Goal: Transaction & Acquisition: Book appointment/travel/reservation

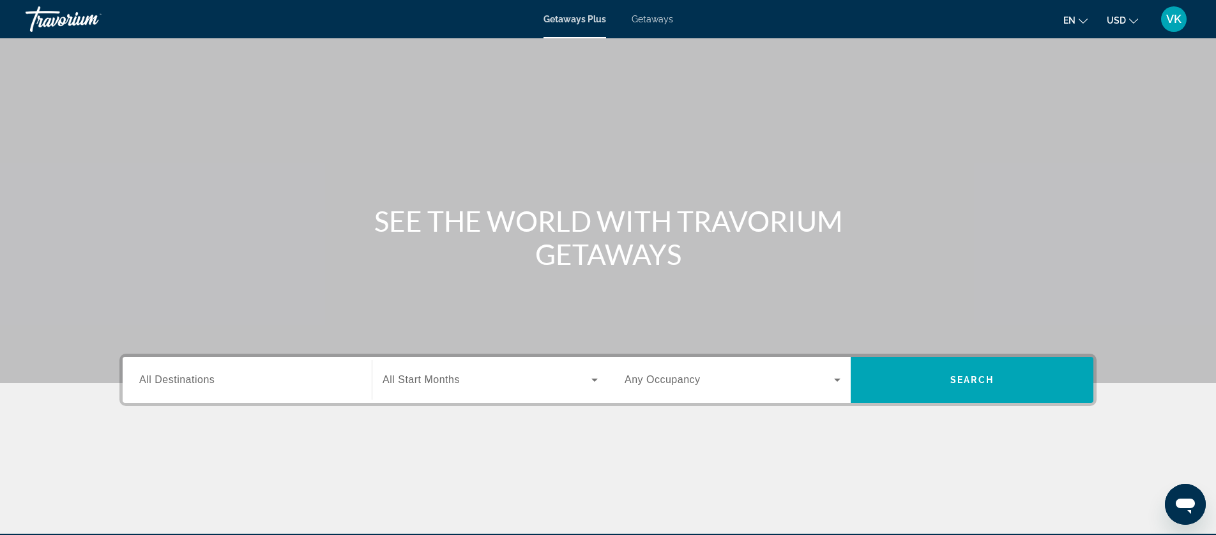
click at [652, 22] on span "Getaways" at bounding box center [653, 19] width 42 height 10
click at [194, 385] on span "All Destinations" at bounding box center [176, 379] width 75 height 11
click at [194, 385] on input "Destination All Destinations" at bounding box center [247, 380] width 216 height 15
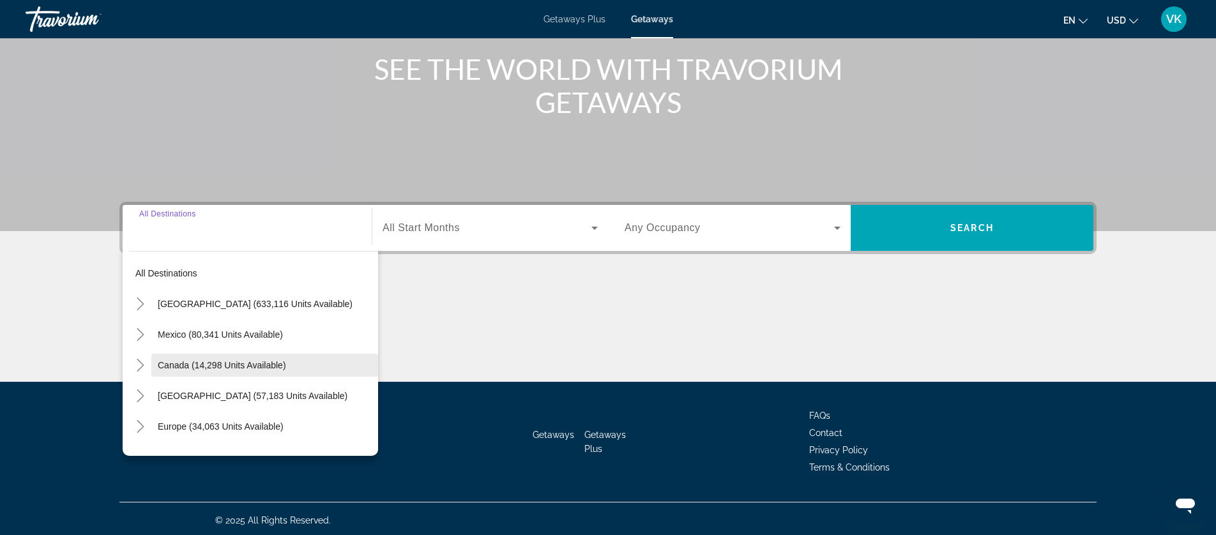
scroll to position [155, 0]
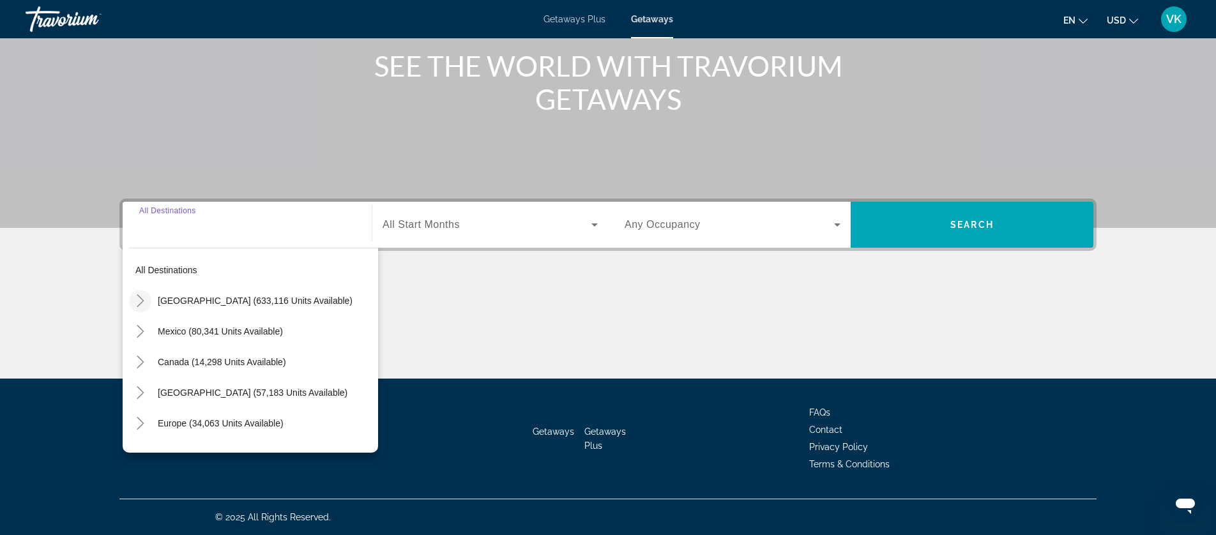
click at [140, 299] on icon "Toggle United States (633,116 units available)" at bounding box center [140, 300] width 13 height 13
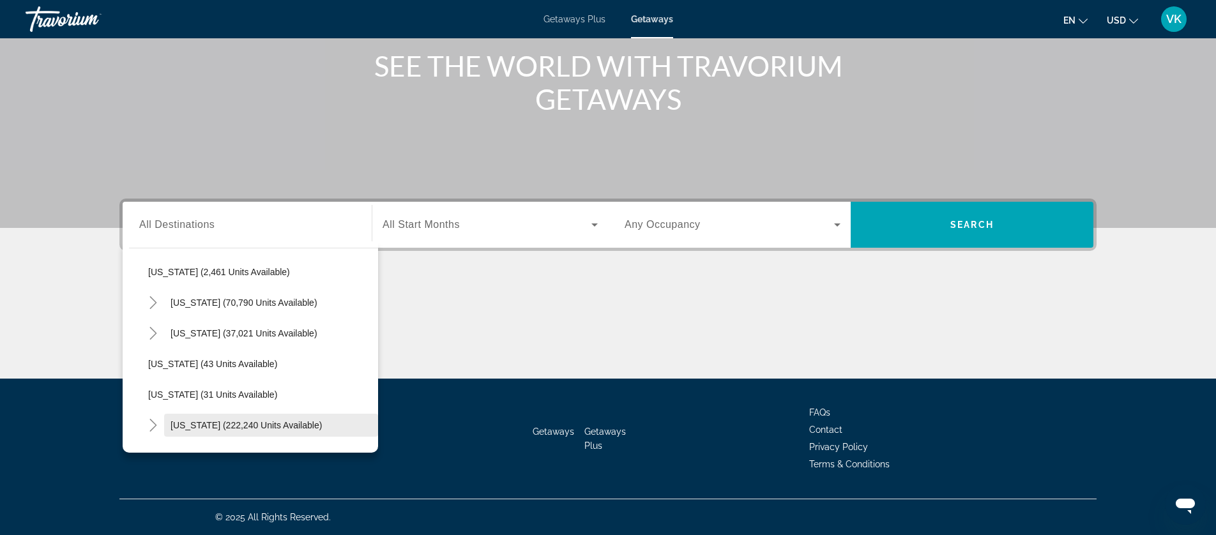
scroll to position [89, 0]
click at [153, 306] on icon "Toggle California (70,790 units available)" at bounding box center [152, 304] width 7 height 13
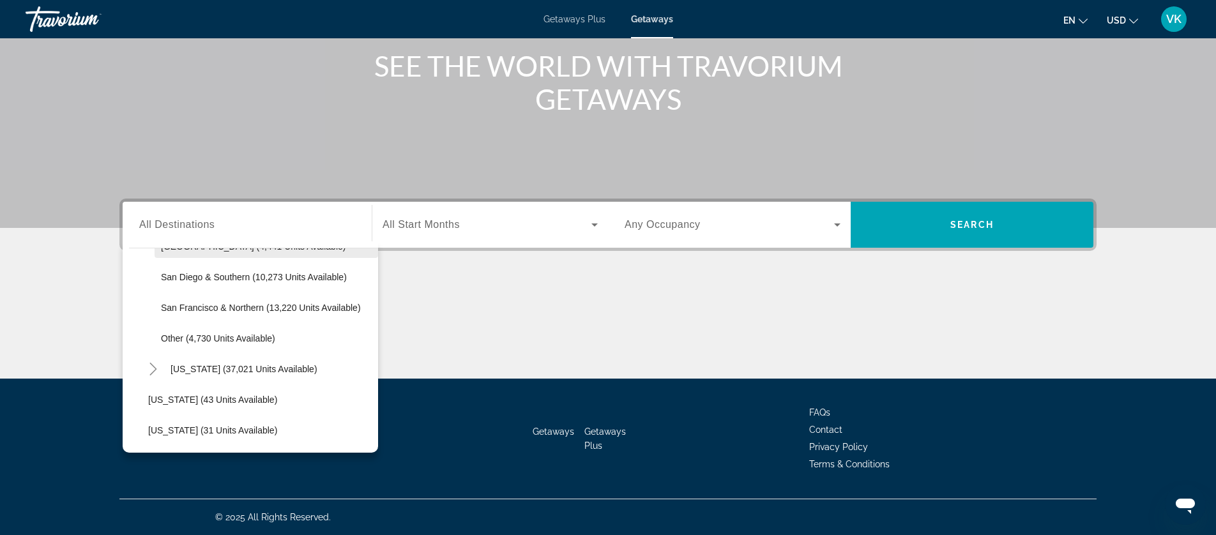
scroll to position [236, 0]
click at [248, 280] on span "San Diego & Southern (10,273 units available)" at bounding box center [254, 279] width 186 height 10
type input "**********"
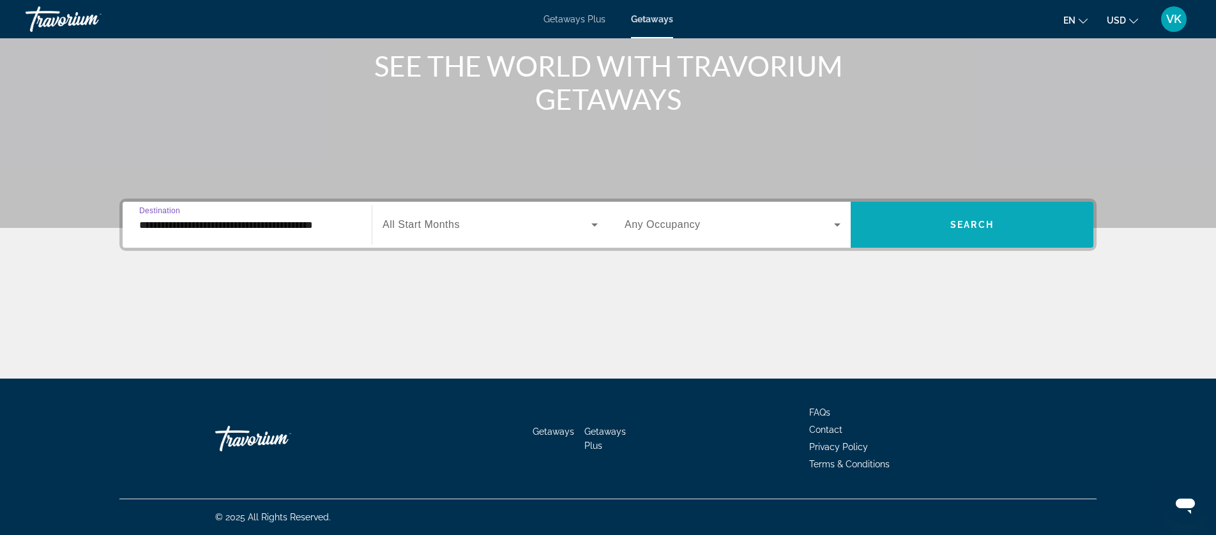
click at [947, 213] on span "Search widget" at bounding box center [972, 225] width 243 height 31
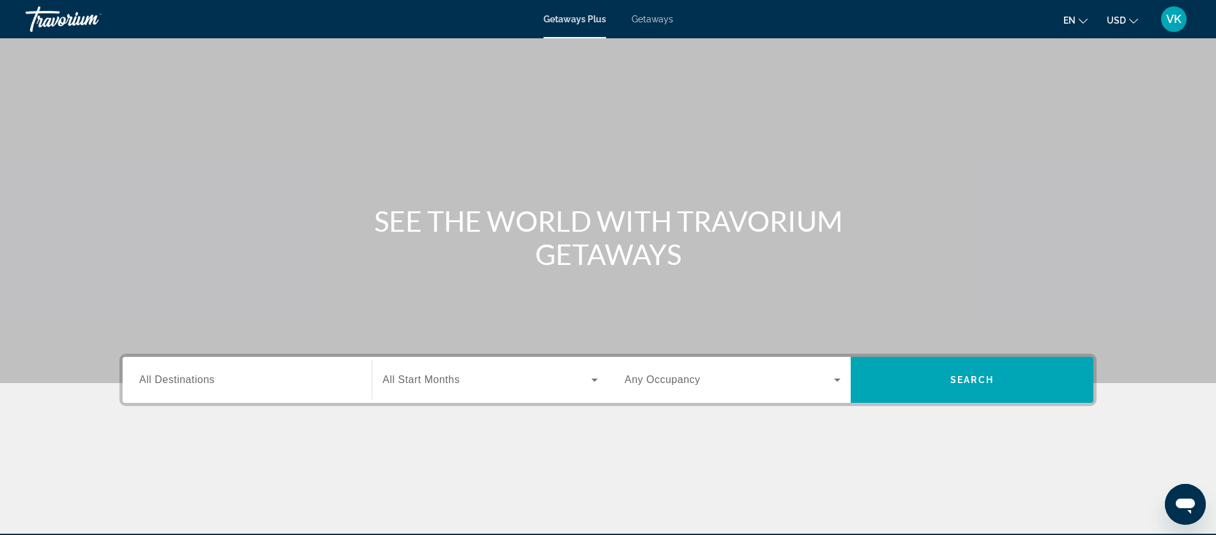
click at [654, 17] on span "Getaways" at bounding box center [653, 19] width 42 height 10
click at [180, 380] on span "All Destinations" at bounding box center [176, 379] width 75 height 11
click at [180, 380] on input "Destination All Destinations" at bounding box center [247, 380] width 216 height 15
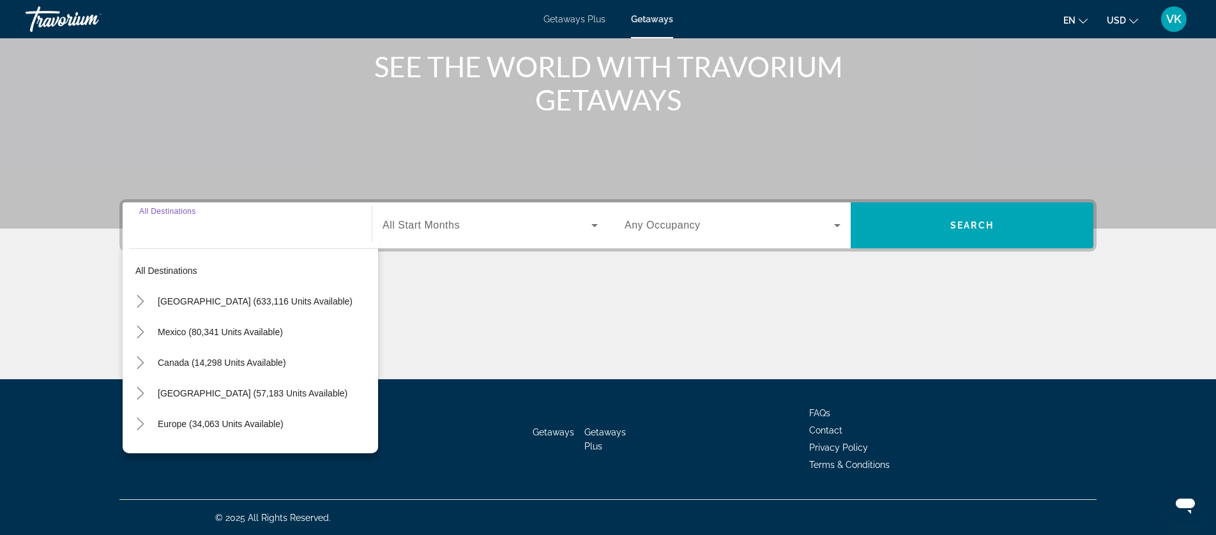
scroll to position [155, 0]
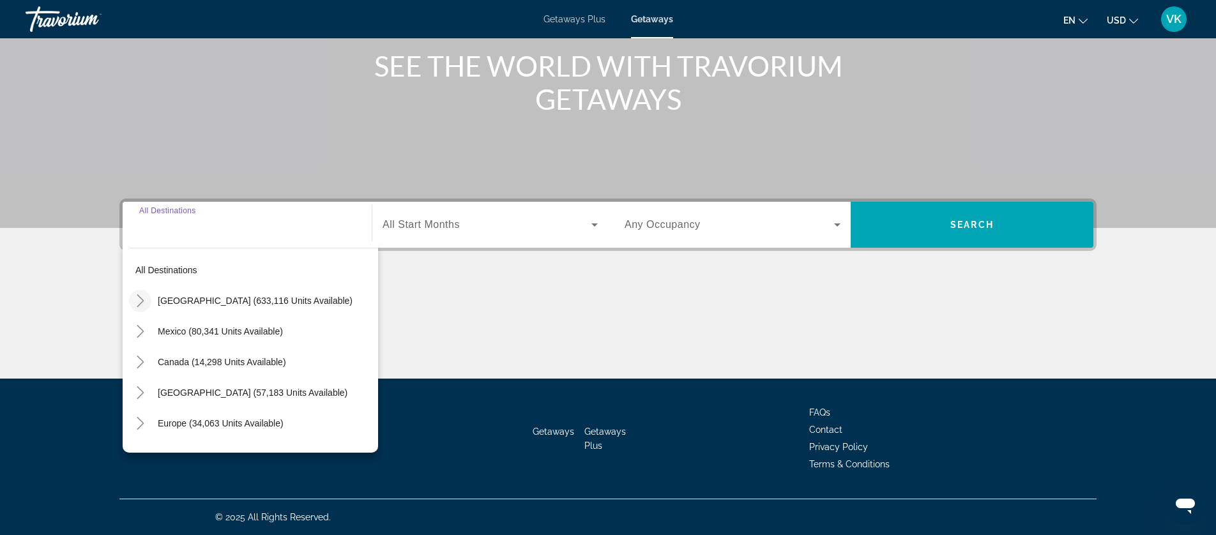
click at [139, 302] on icon "Toggle United States (633,116 units available)" at bounding box center [140, 300] width 13 height 13
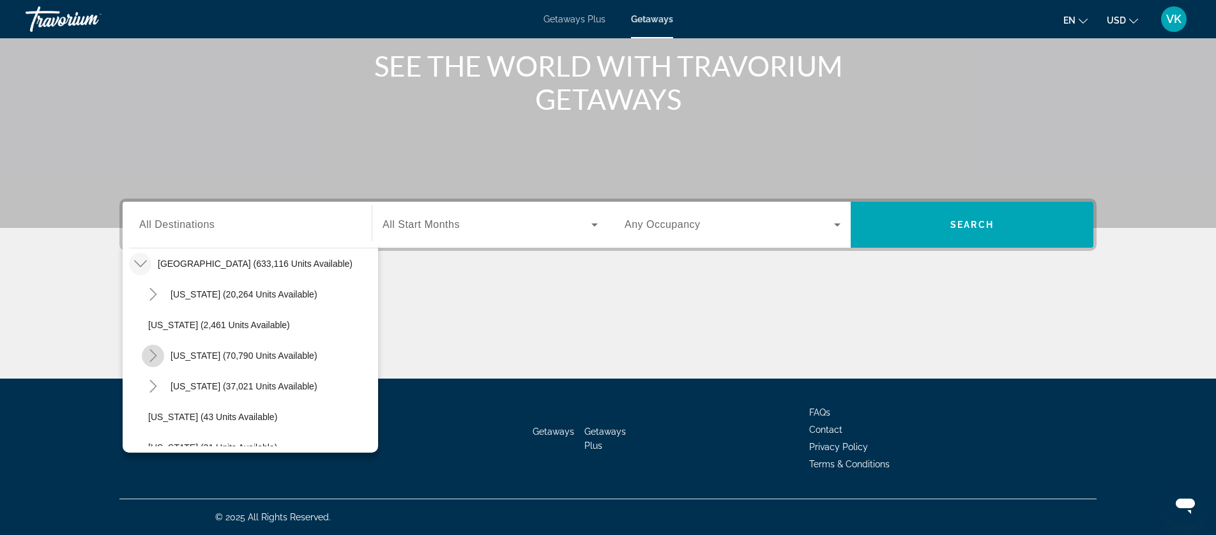
click at [153, 355] on icon "Toggle California (70,790 units available)" at bounding box center [153, 355] width 13 height 13
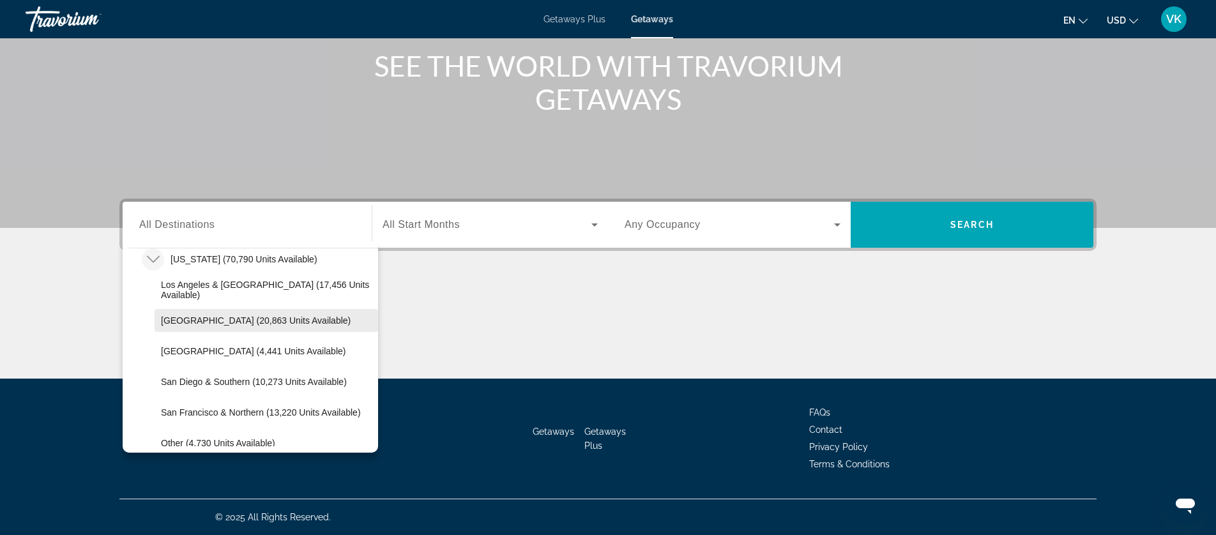
scroll to position [163, 0]
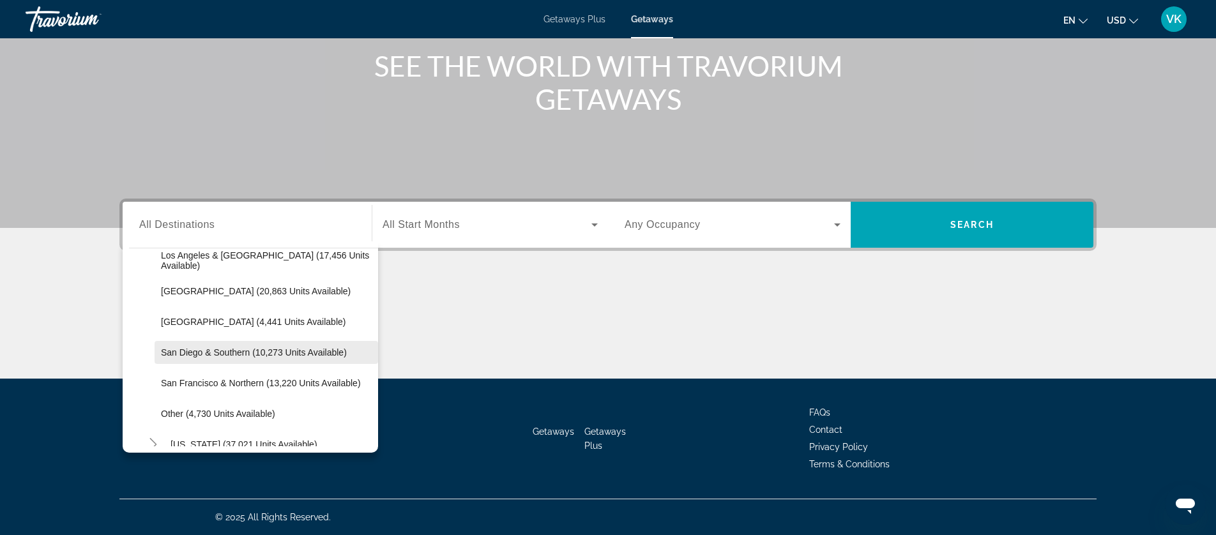
click at [211, 353] on span "San Diego & Southern (10,273 units available)" at bounding box center [254, 353] width 186 height 10
type input "**********"
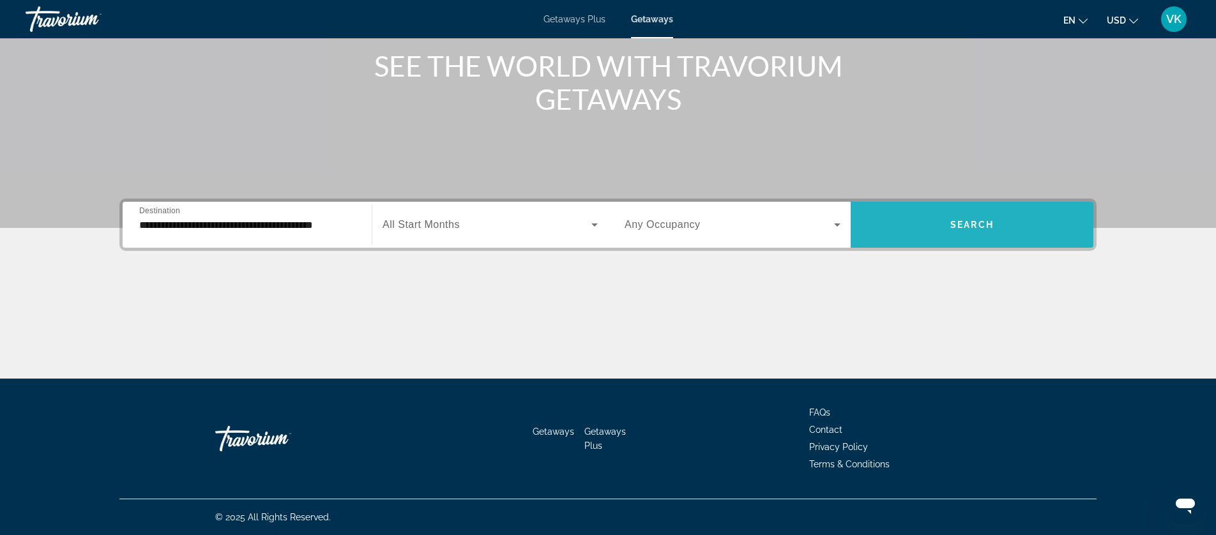
click at [959, 227] on span "Search" at bounding box center [972, 225] width 43 height 10
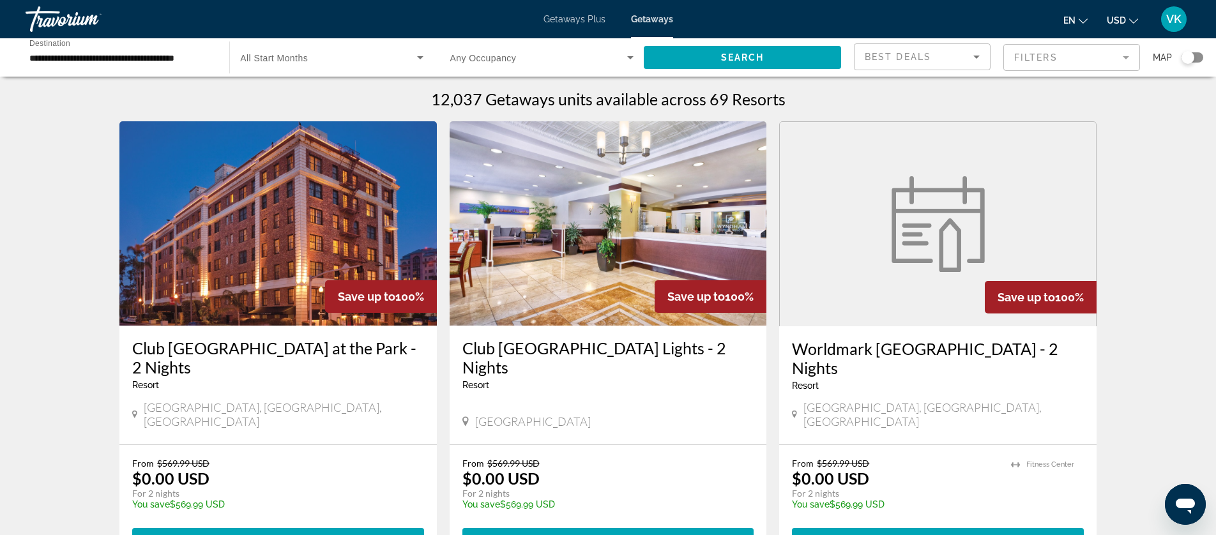
click at [1072, 60] on mat-form-field "Filters" at bounding box center [1072, 57] width 137 height 27
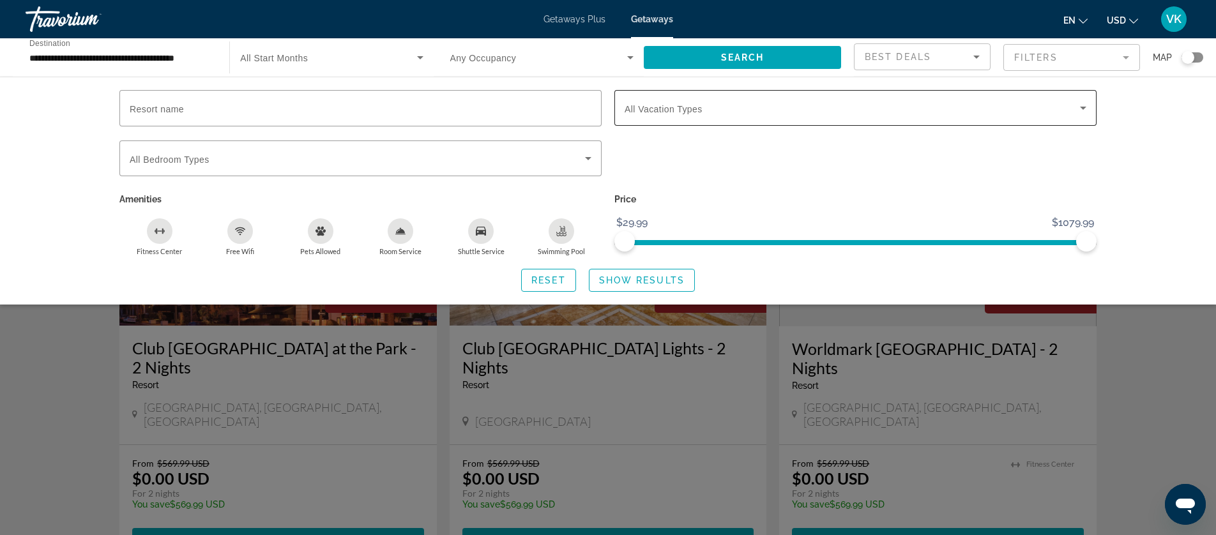
click at [685, 112] on span "All Vacation Types" at bounding box center [664, 109] width 78 height 10
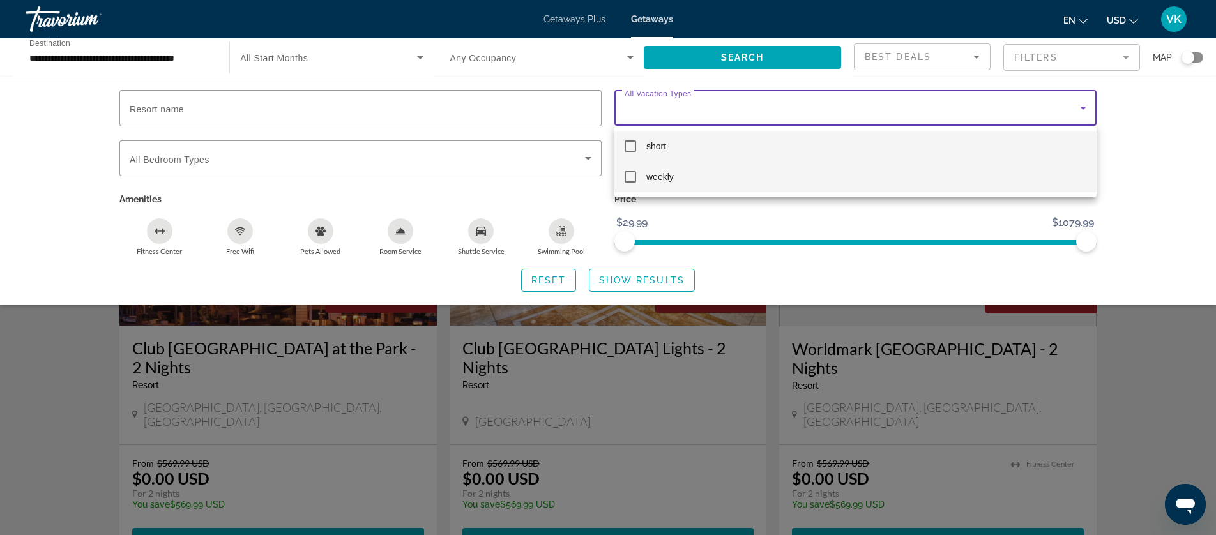
click at [652, 176] on span "weekly" at bounding box center [659, 176] width 27 height 15
click at [649, 280] on div at bounding box center [608, 267] width 1216 height 535
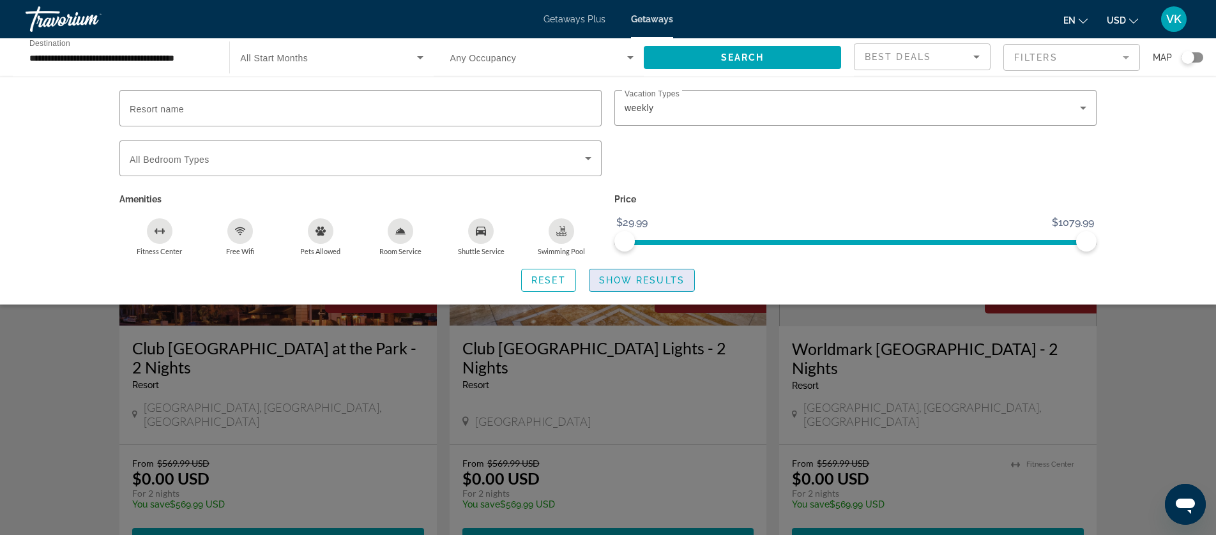
click at [634, 281] on span "Show Results" at bounding box center [642, 280] width 86 height 10
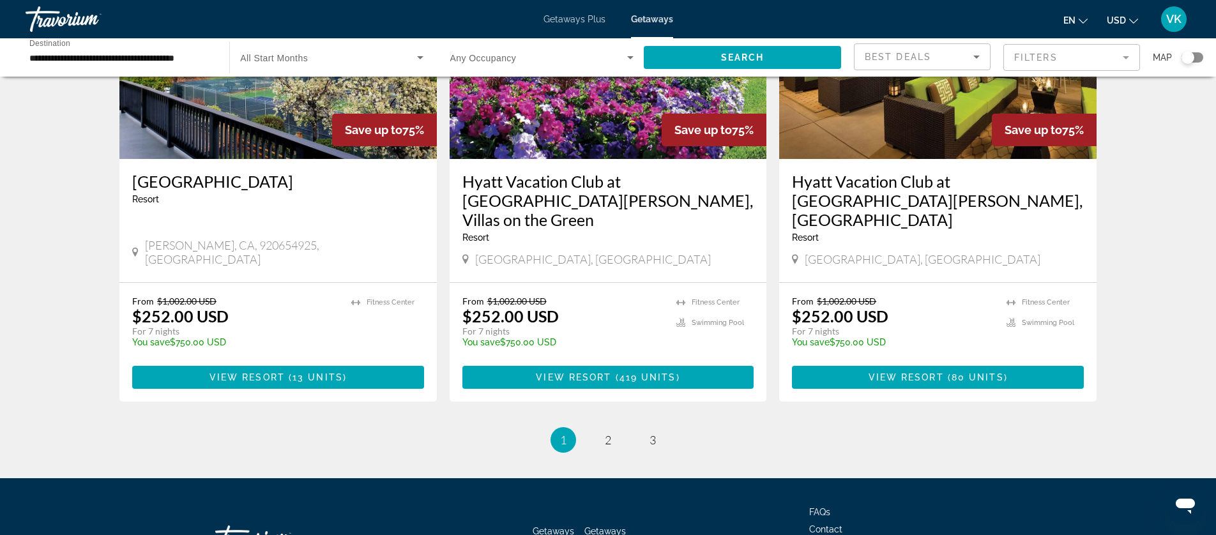
scroll to position [1566, 0]
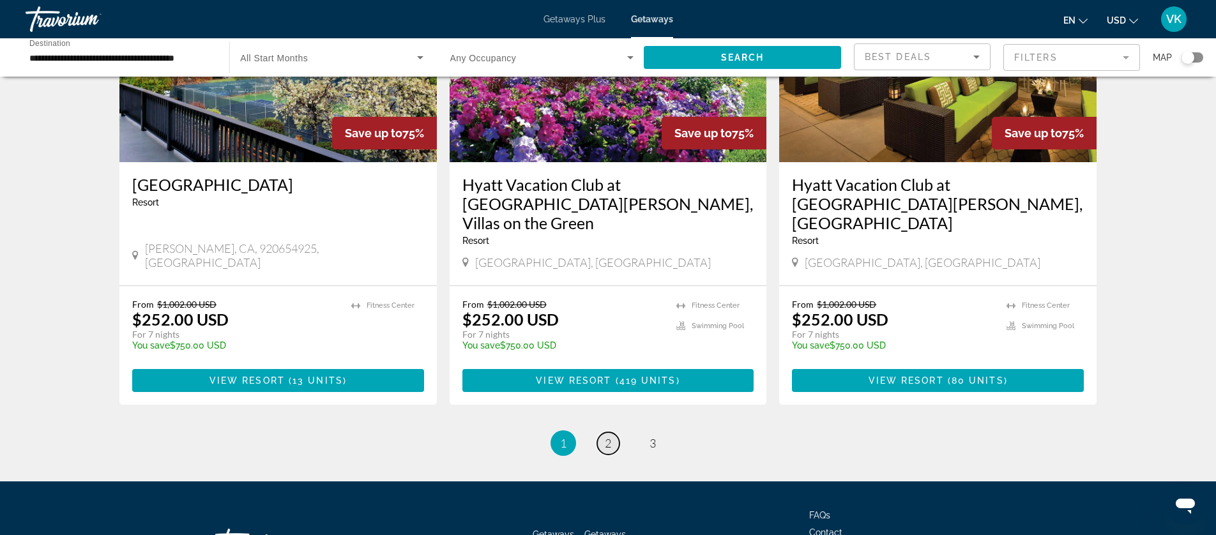
click at [609, 436] on span "2" at bounding box center [608, 443] width 6 height 14
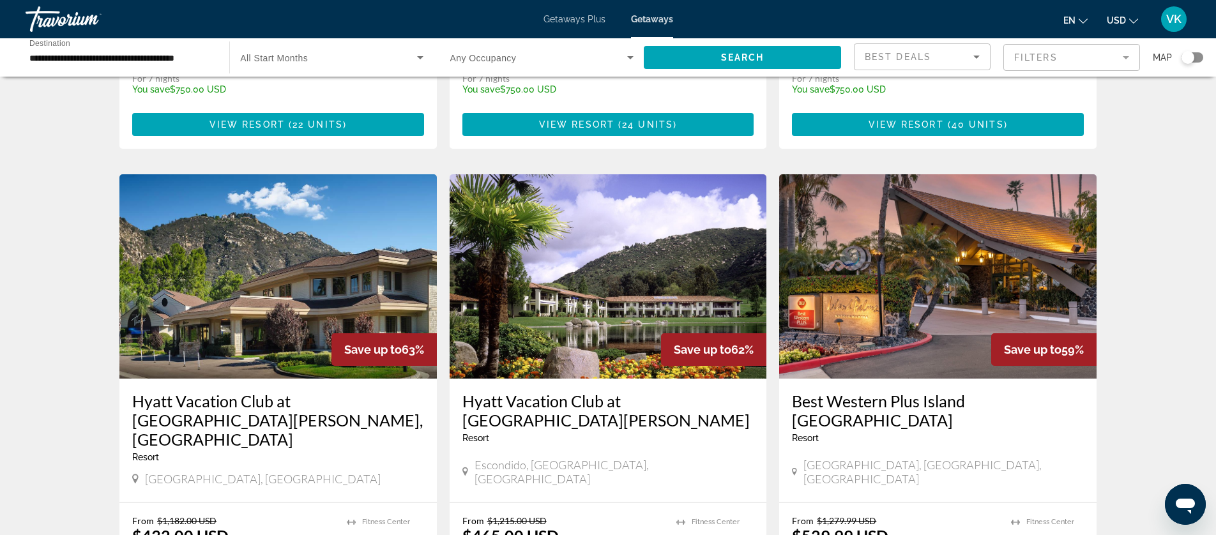
scroll to position [883, 0]
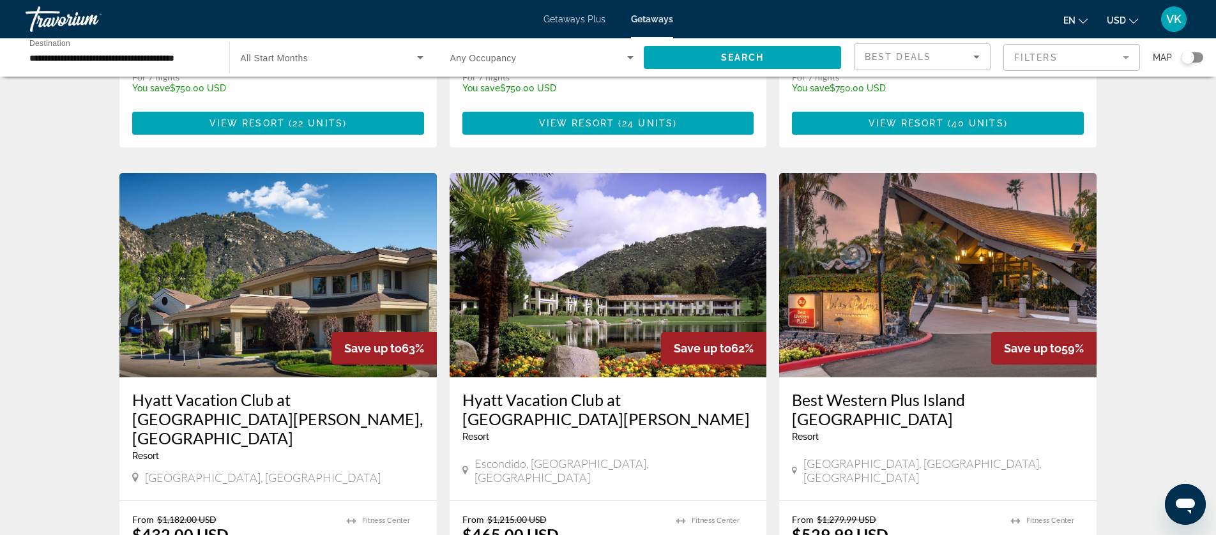
click at [167, 58] on input "**********" at bounding box center [120, 57] width 183 height 15
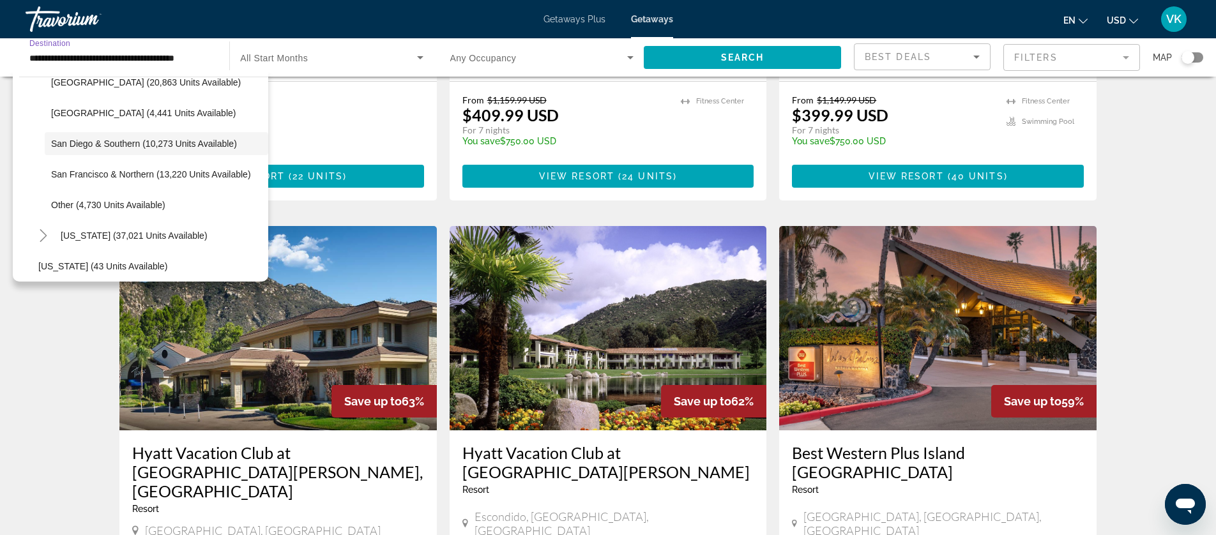
scroll to position [202, 0]
click at [102, 171] on span "San Francisco & Northern (13,220 units available)" at bounding box center [151, 173] width 200 height 10
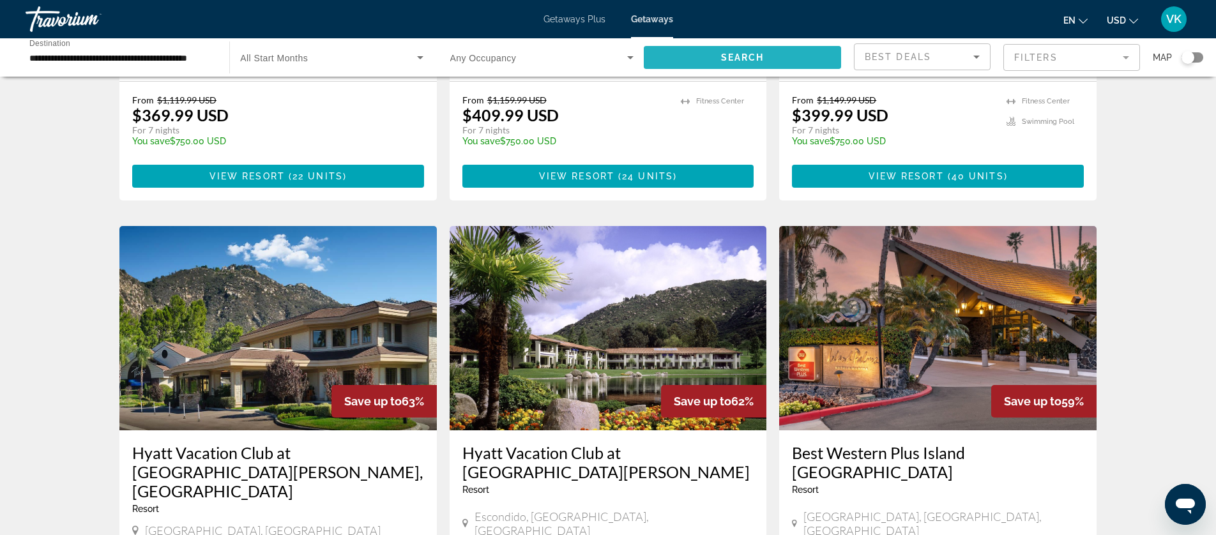
click at [744, 60] on span "Search" at bounding box center [742, 57] width 43 height 10
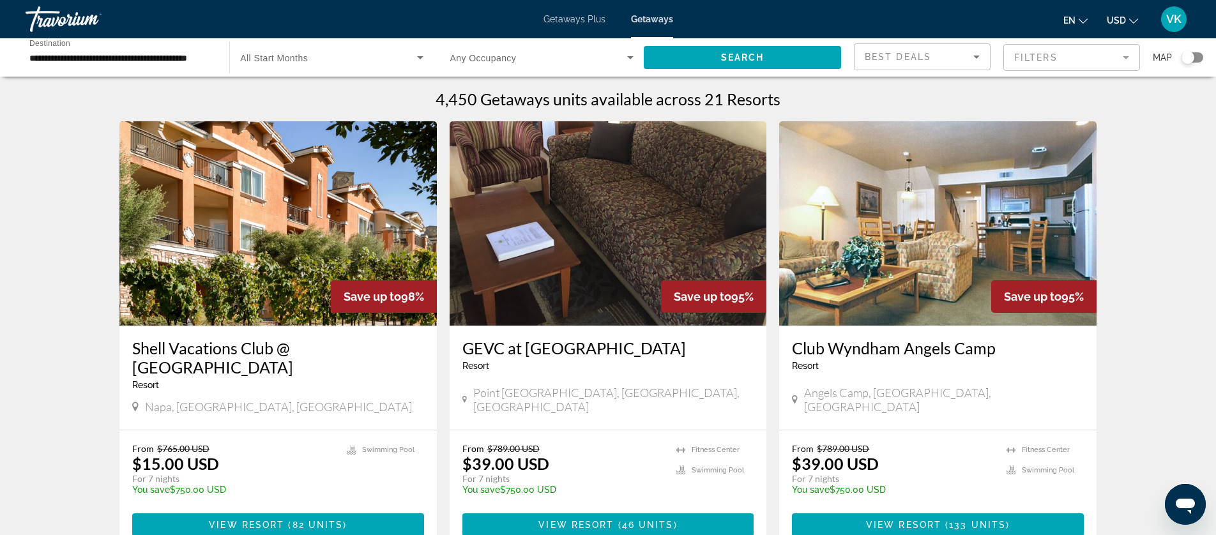
click at [188, 52] on input "**********" at bounding box center [120, 57] width 183 height 15
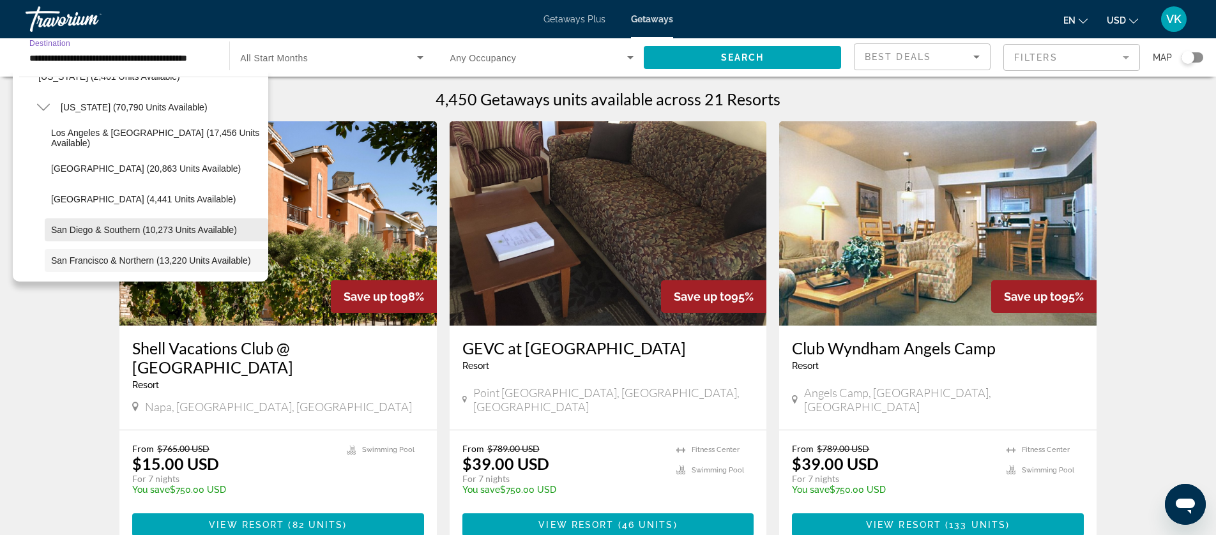
scroll to position [114, 0]
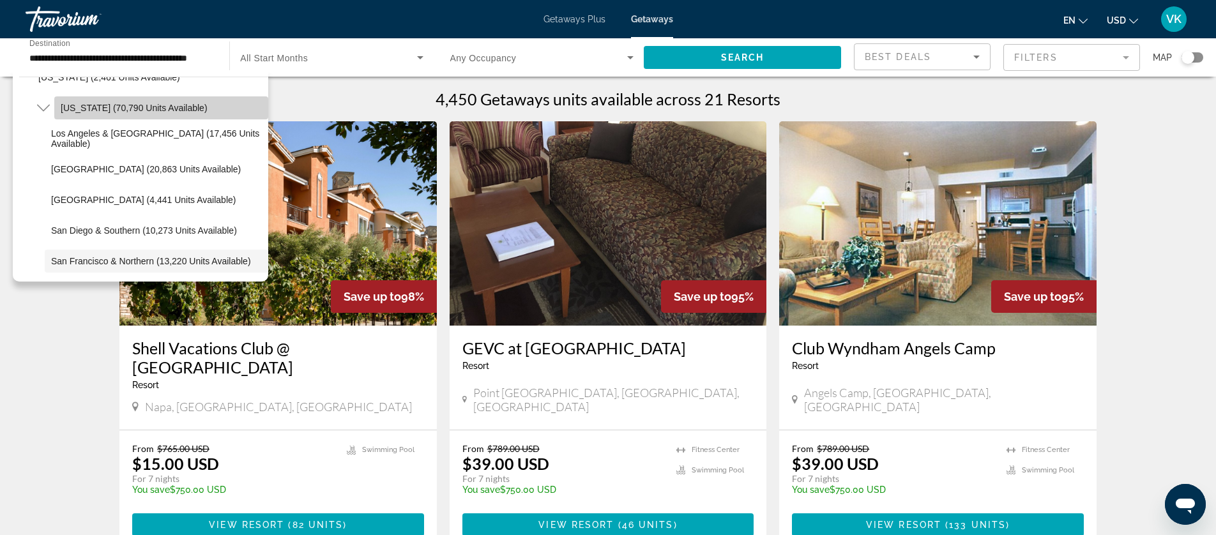
click at [73, 109] on span "California (70,790 units available)" at bounding box center [134, 108] width 147 height 10
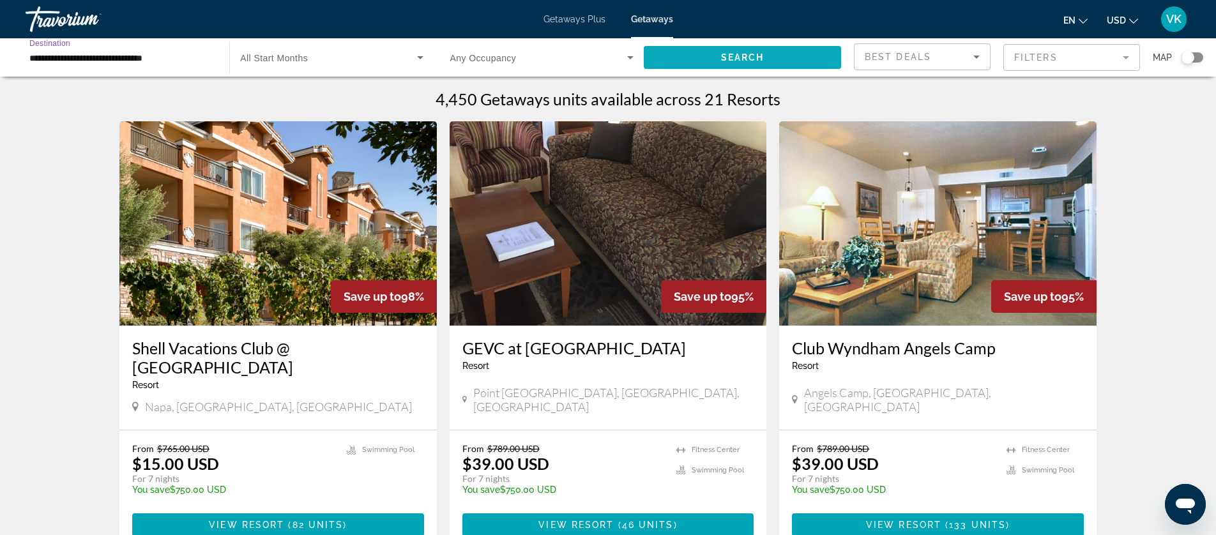
click at [730, 54] on span "Search" at bounding box center [742, 57] width 43 height 10
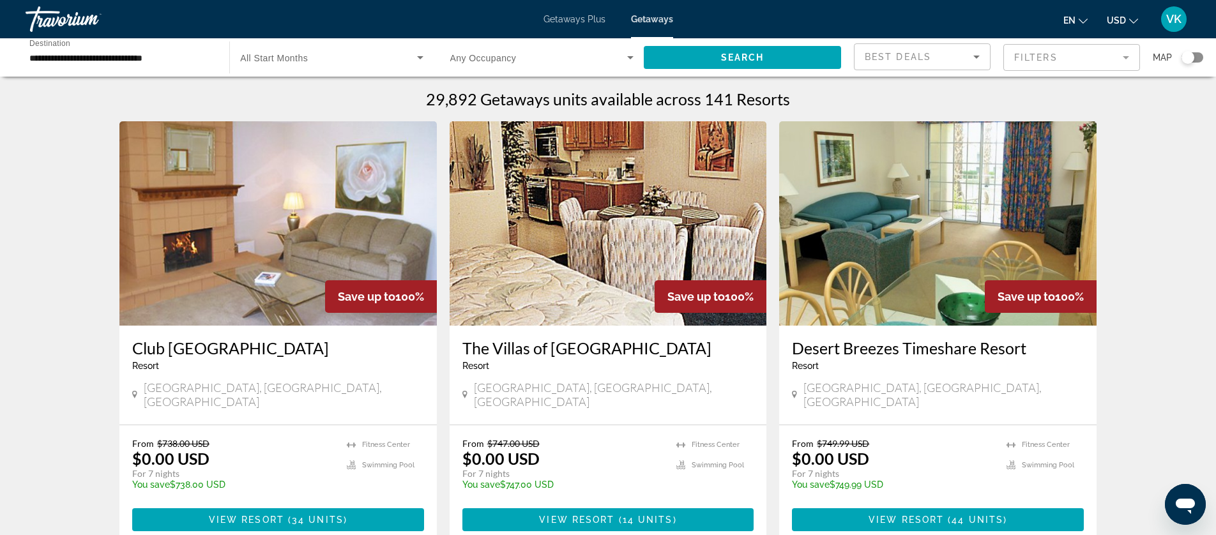
scroll to position [4, 0]
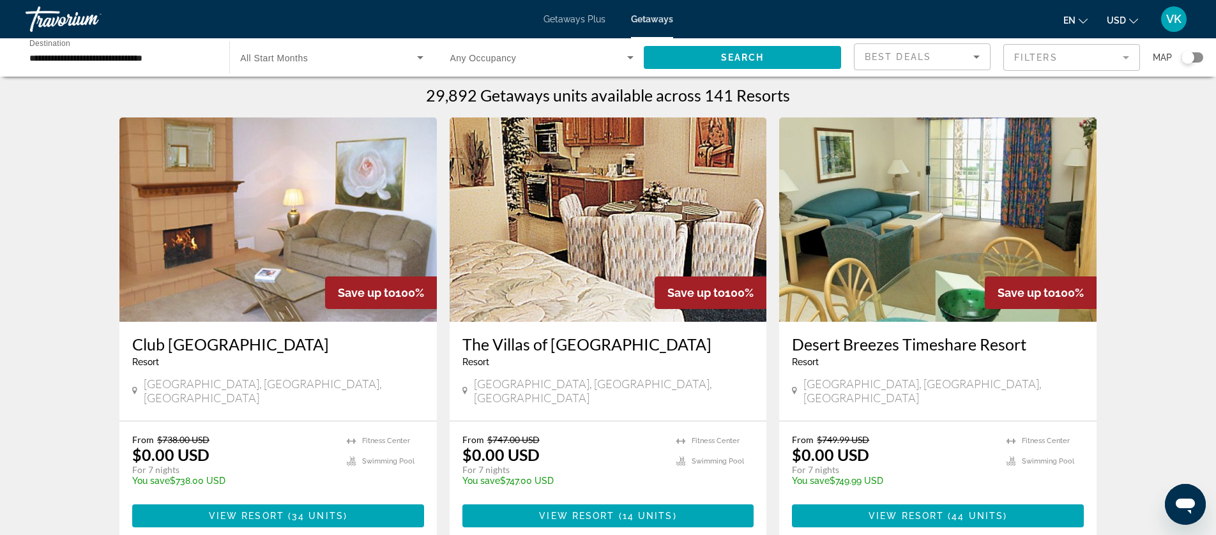
click at [1186, 57] on div "Search widget" at bounding box center [1188, 57] width 13 height 13
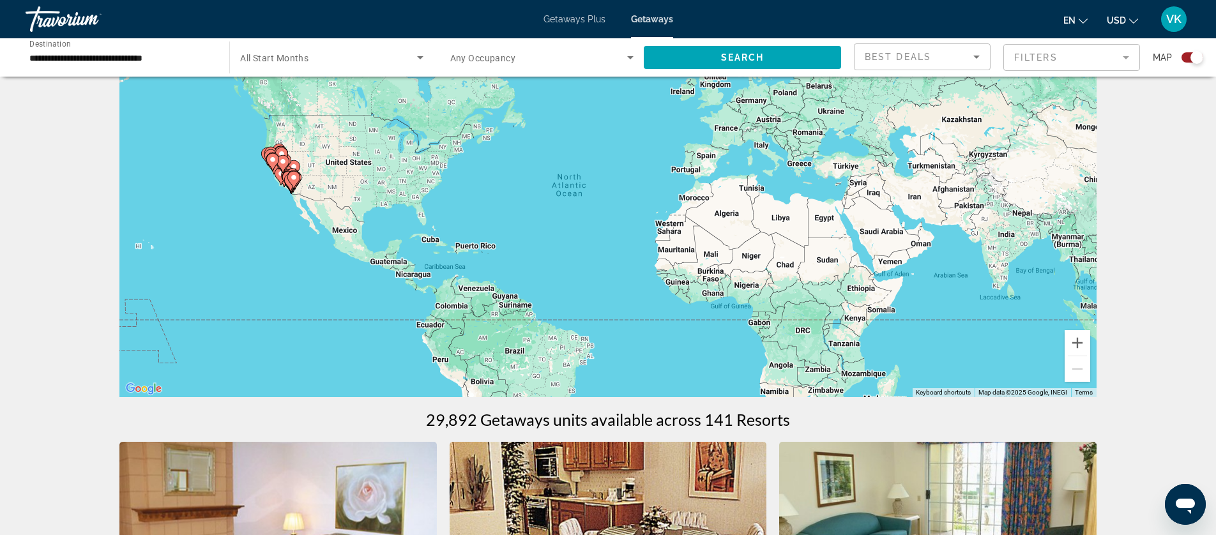
scroll to position [0, 0]
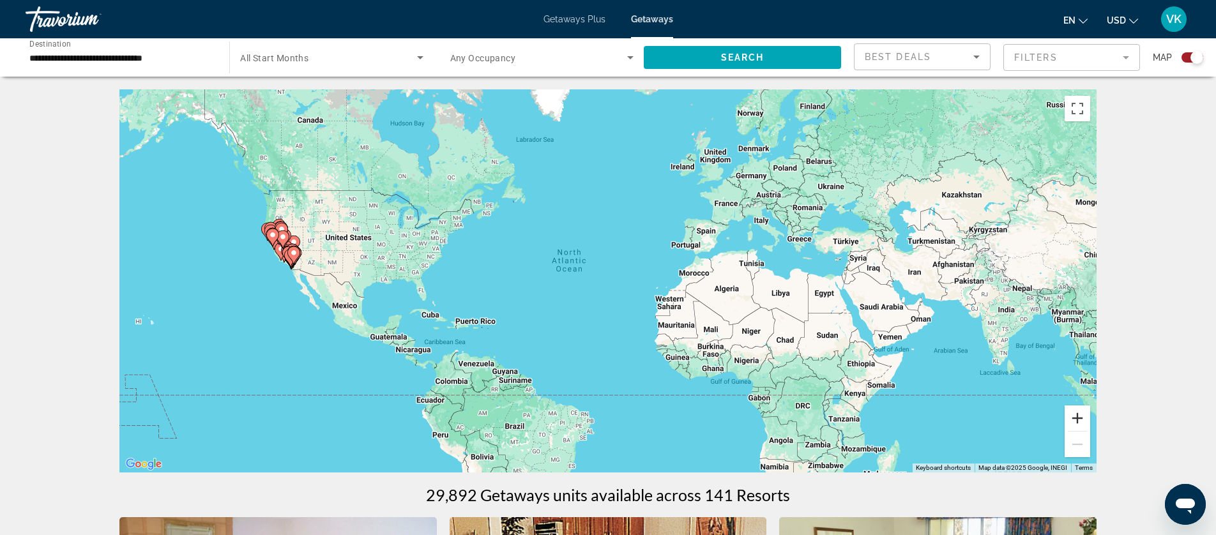
click at [1081, 420] on button "Zoom in" at bounding box center [1078, 419] width 26 height 26
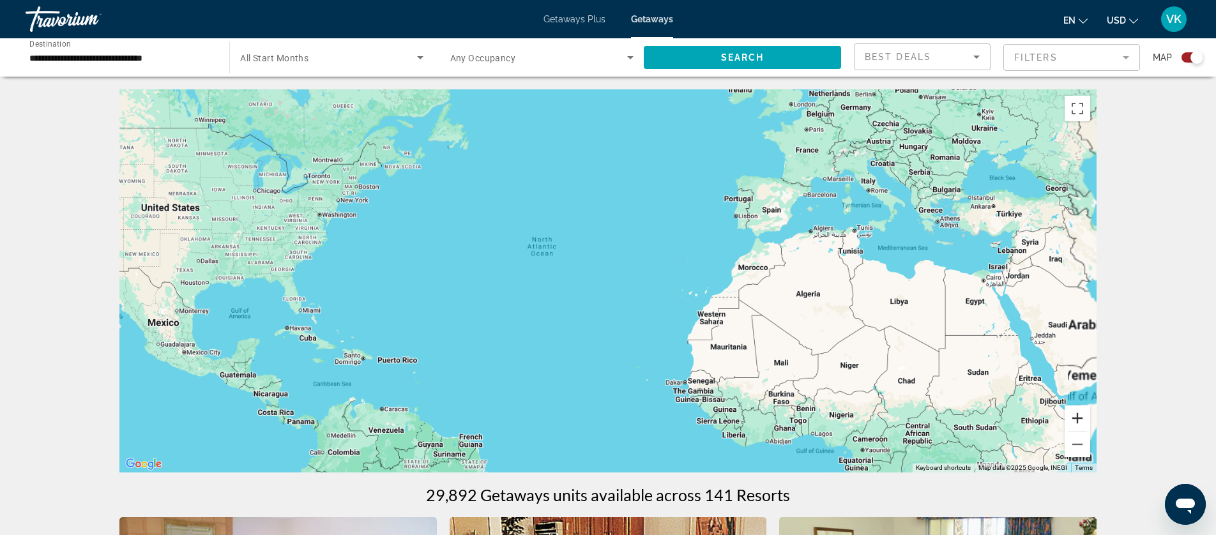
click at [1081, 420] on button "Zoom in" at bounding box center [1078, 419] width 26 height 26
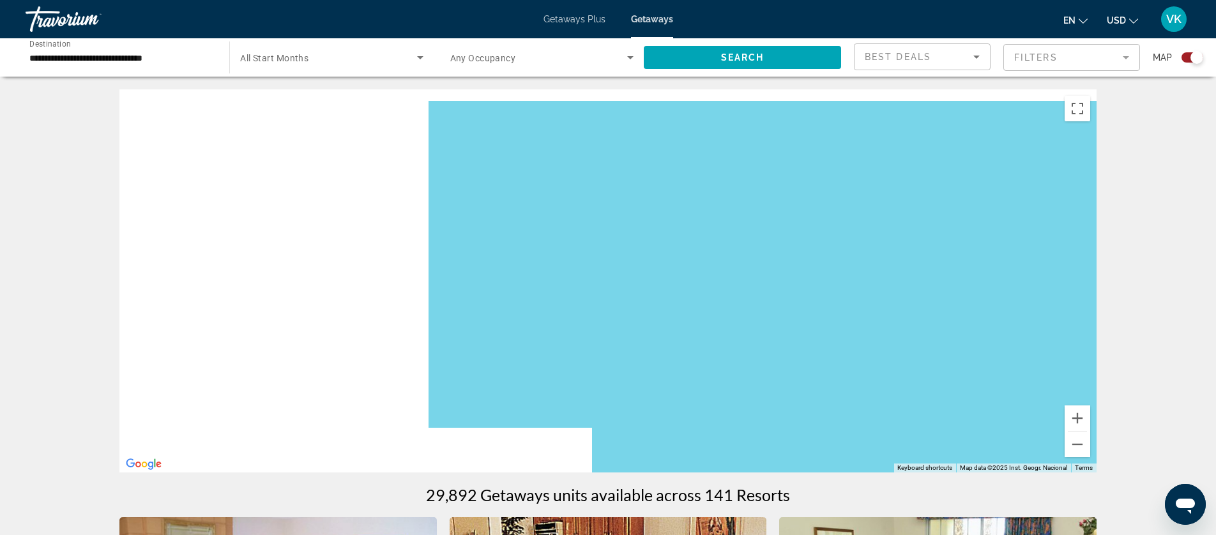
drag, startPoint x: 581, startPoint y: 249, endPoint x: 1203, endPoint y: 300, distance: 624.9
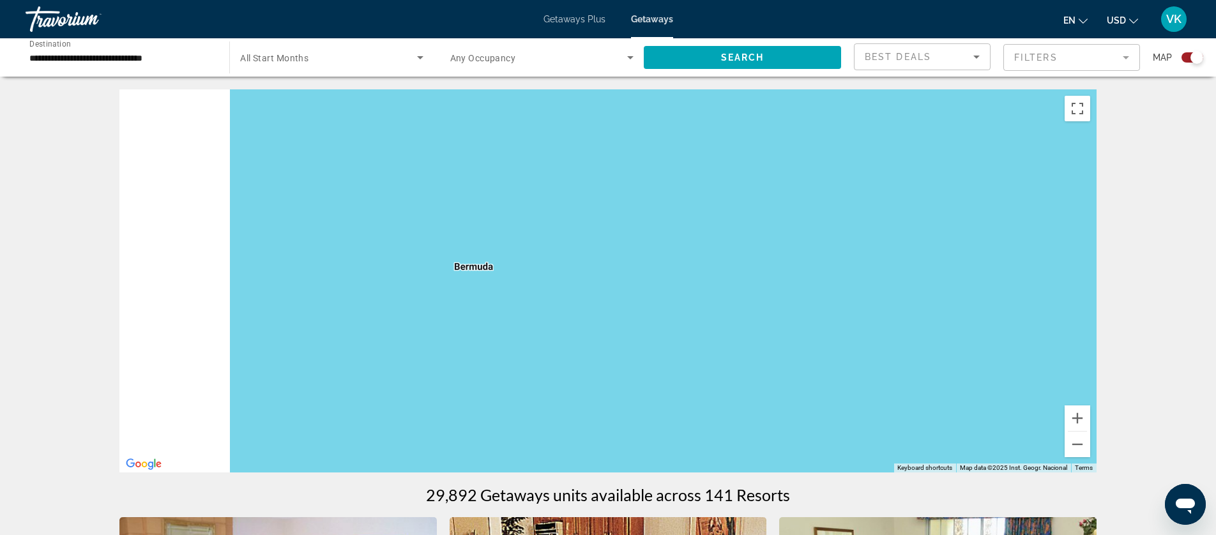
drag, startPoint x: 792, startPoint y: 263, endPoint x: 1205, endPoint y: 291, distance: 413.6
click at [1216, 294] on html "**********" at bounding box center [608, 267] width 1216 height 535
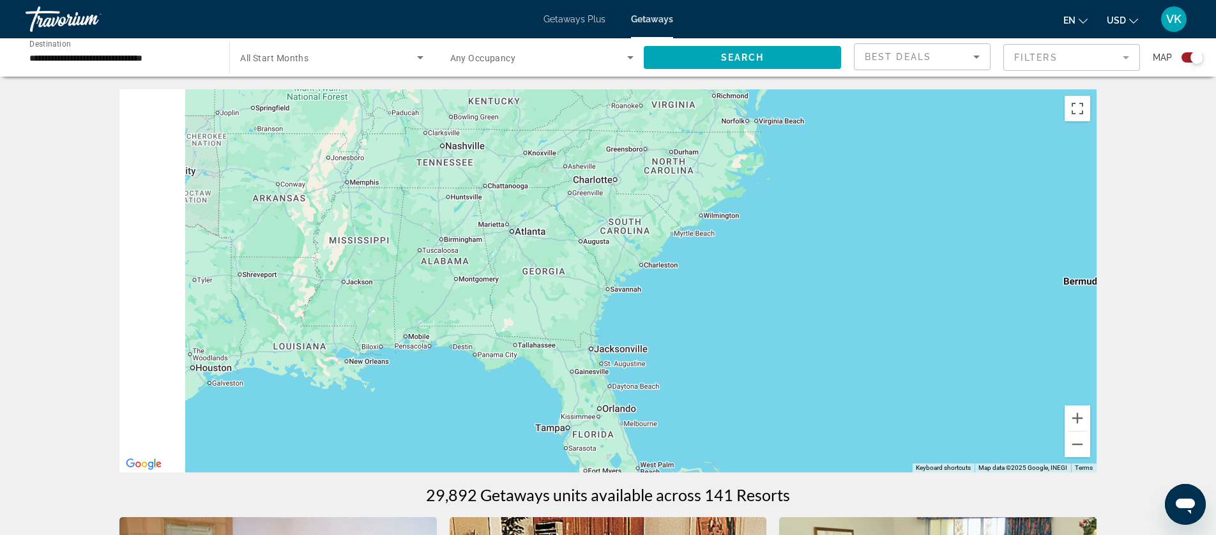
drag, startPoint x: 859, startPoint y: 264, endPoint x: 1110, endPoint y: 266, distance: 250.4
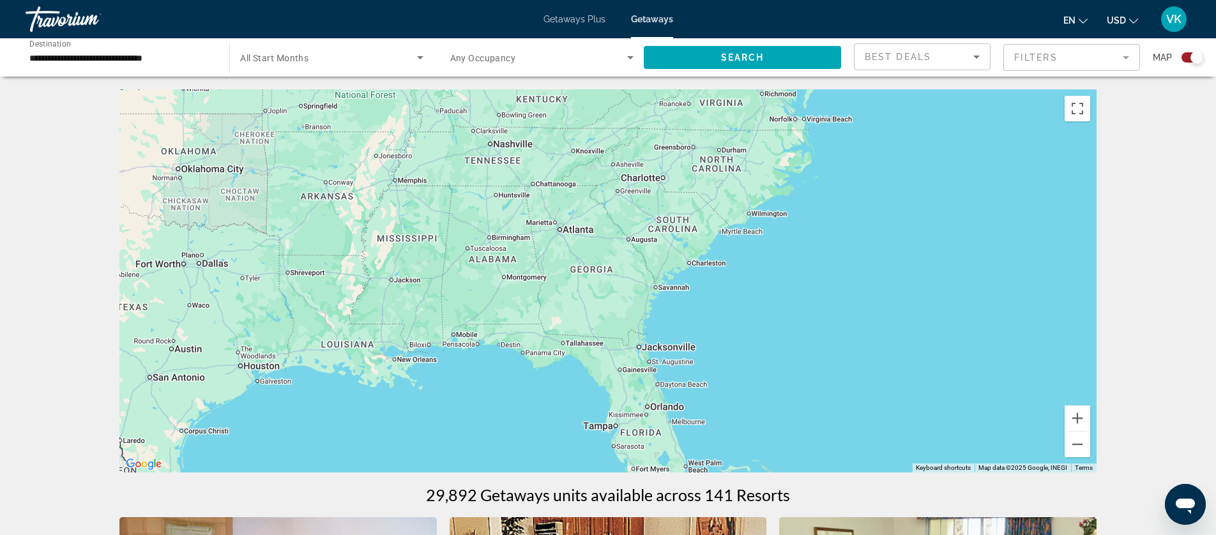
drag, startPoint x: 865, startPoint y: 263, endPoint x: 1189, endPoint y: 263, distance: 323.9
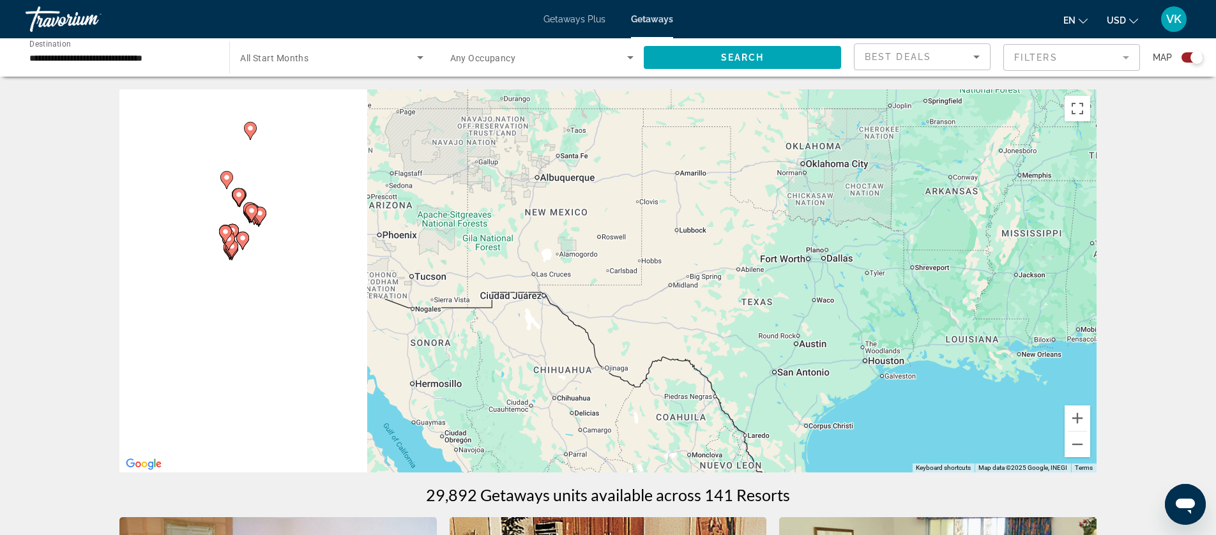
drag, startPoint x: 855, startPoint y: 260, endPoint x: 1237, endPoint y: 248, distance: 382.2
click at [1216, 248] on html "**********" at bounding box center [608, 267] width 1216 height 535
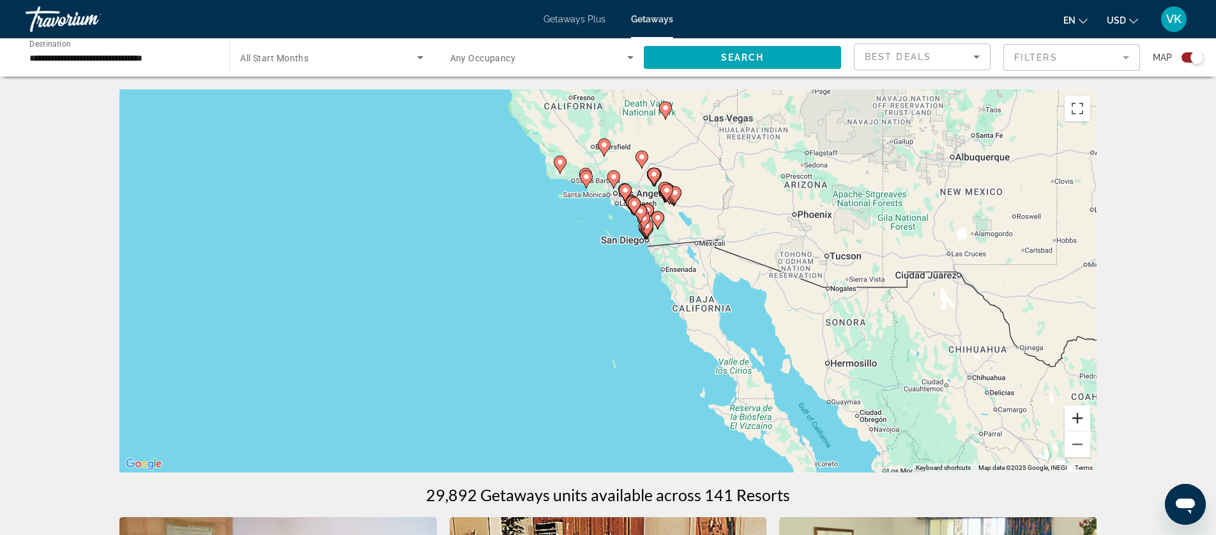
click at [1076, 413] on button "Zoom in" at bounding box center [1078, 419] width 26 height 26
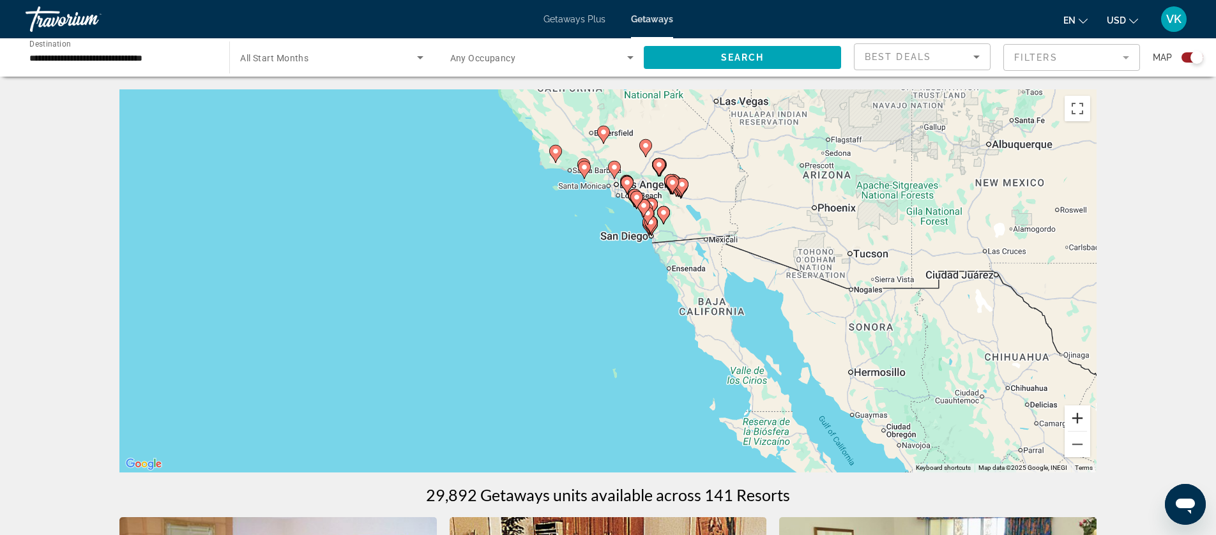
click at [1076, 413] on button "Zoom in" at bounding box center [1078, 419] width 26 height 26
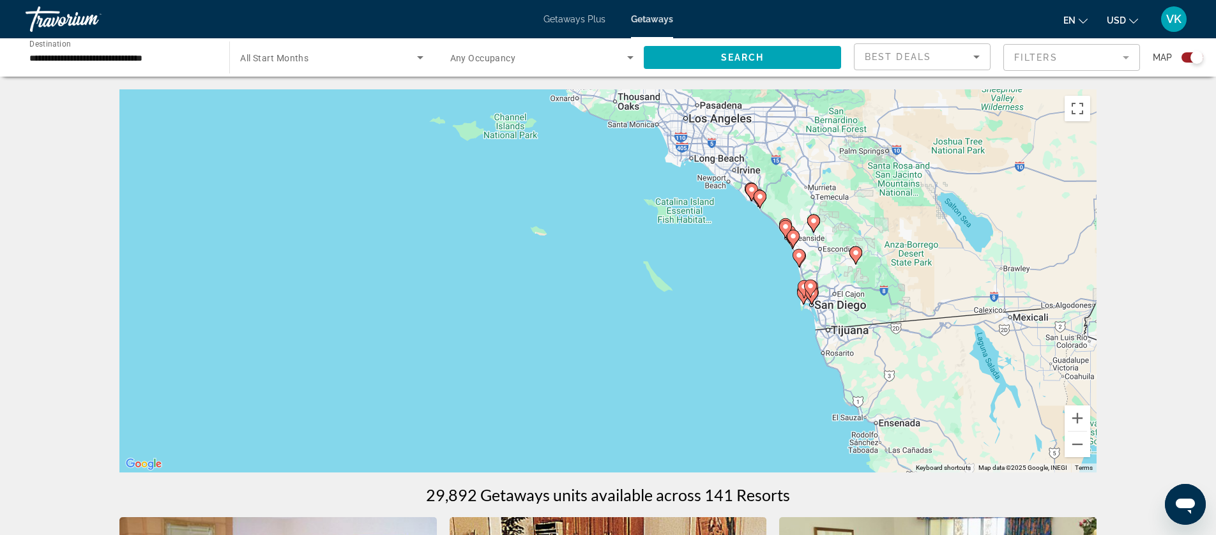
drag, startPoint x: 945, startPoint y: 237, endPoint x: 993, endPoint y: 431, distance: 199.6
click at [993, 431] on div "To activate drag with keyboard, press Alt + Enter. Once in keyboard drag state,…" at bounding box center [607, 280] width 977 height 383
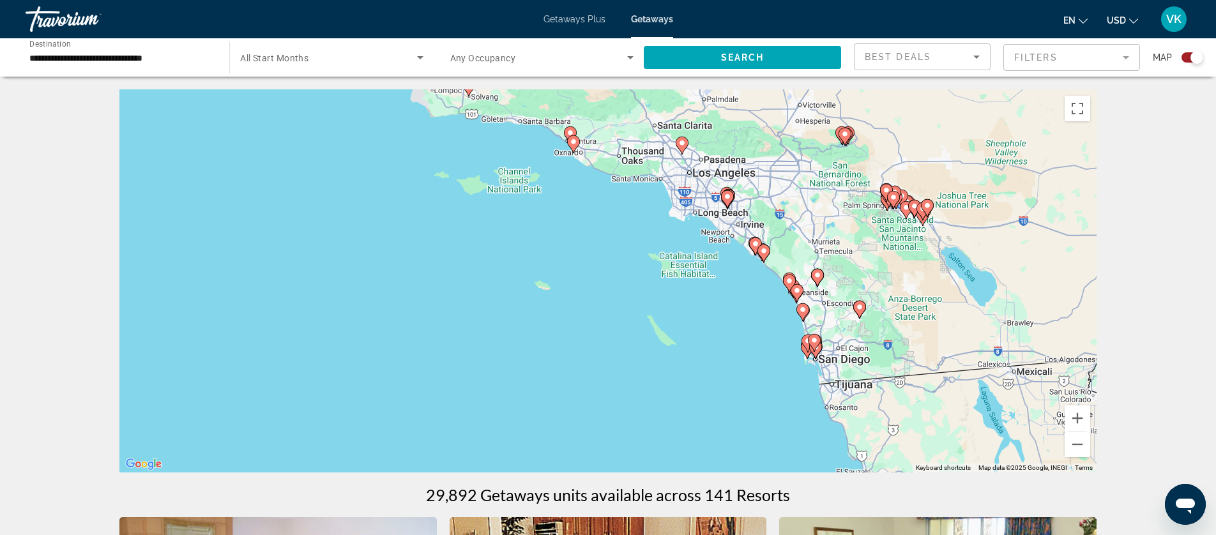
drag, startPoint x: 977, startPoint y: 303, endPoint x: 983, endPoint y: 368, distance: 64.8
click at [983, 369] on div "To activate drag with keyboard, press Alt + Enter. Once in keyboard drag state,…" at bounding box center [607, 280] width 977 height 383
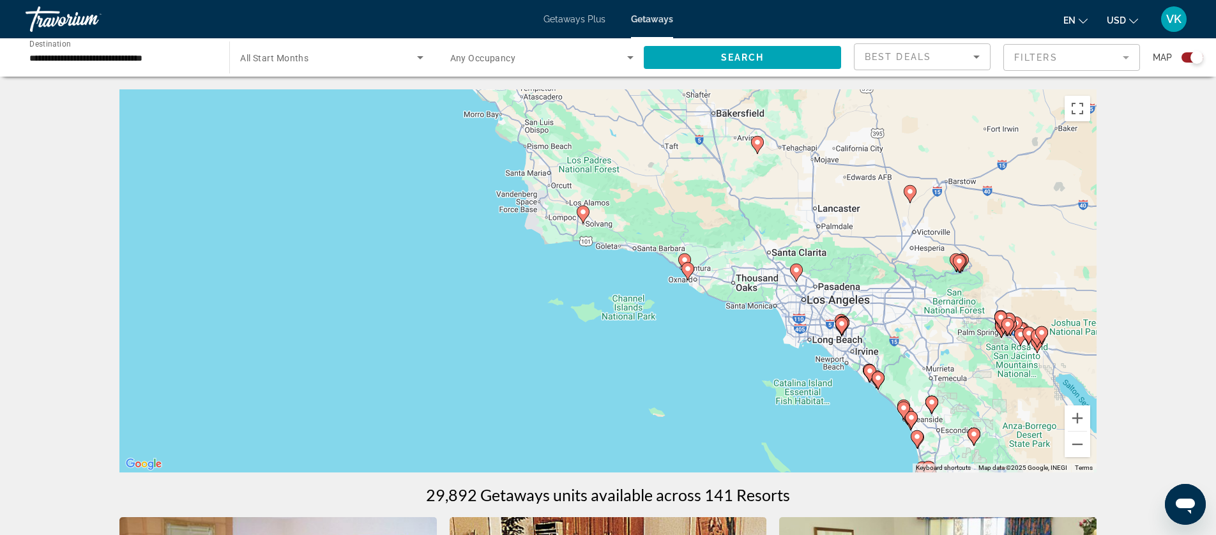
drag, startPoint x: 600, startPoint y: 293, endPoint x: 690, endPoint y: 382, distance: 126.5
click at [690, 382] on div "To activate drag with keyboard, press Alt + Enter. Once in keyboard drag state,…" at bounding box center [607, 280] width 977 height 383
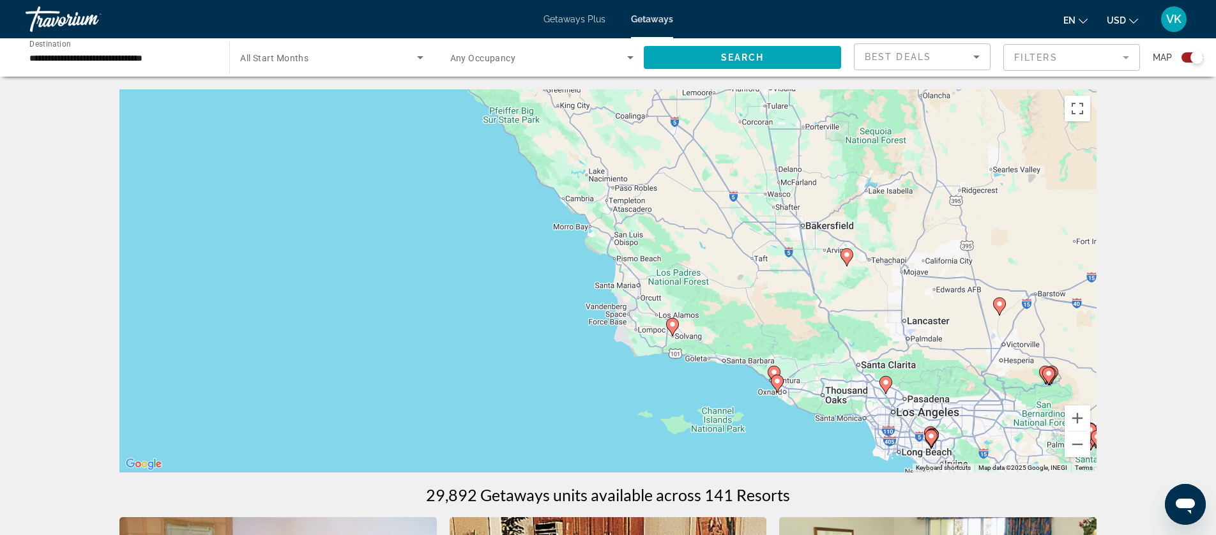
drag, startPoint x: 535, startPoint y: 291, endPoint x: 624, endPoint y: 404, distance: 143.7
click at [624, 404] on div "To activate drag with keyboard, press Alt + Enter. Once in keyboard drag state,…" at bounding box center [607, 280] width 977 height 383
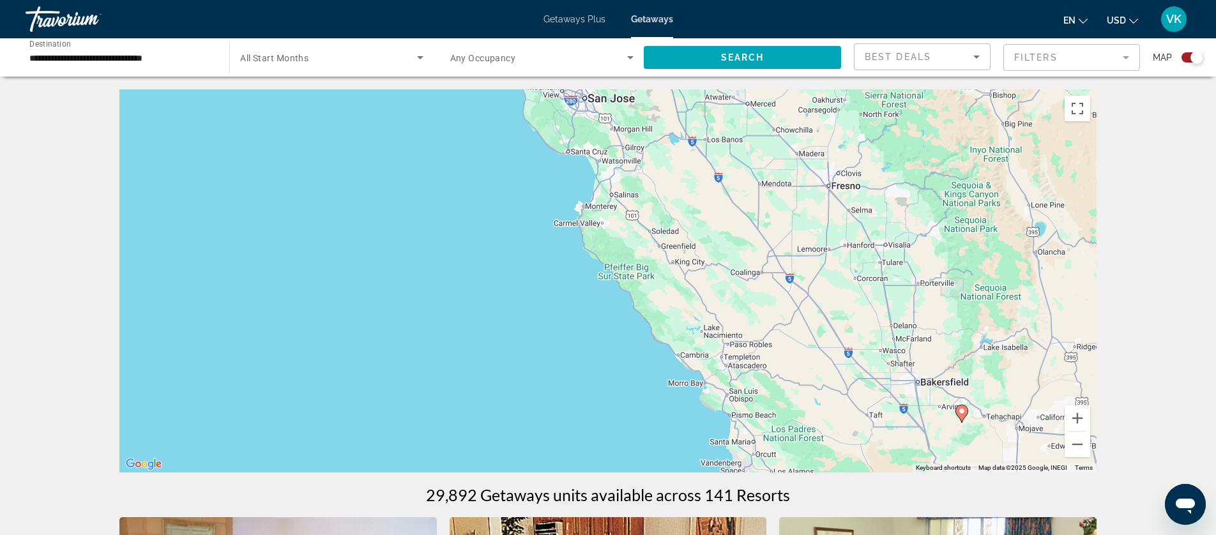
drag, startPoint x: 510, startPoint y: 275, endPoint x: 623, endPoint y: 423, distance: 185.9
click at [625, 432] on div "To activate drag with keyboard, press Alt + Enter. Once in keyboard drag state,…" at bounding box center [607, 280] width 977 height 383
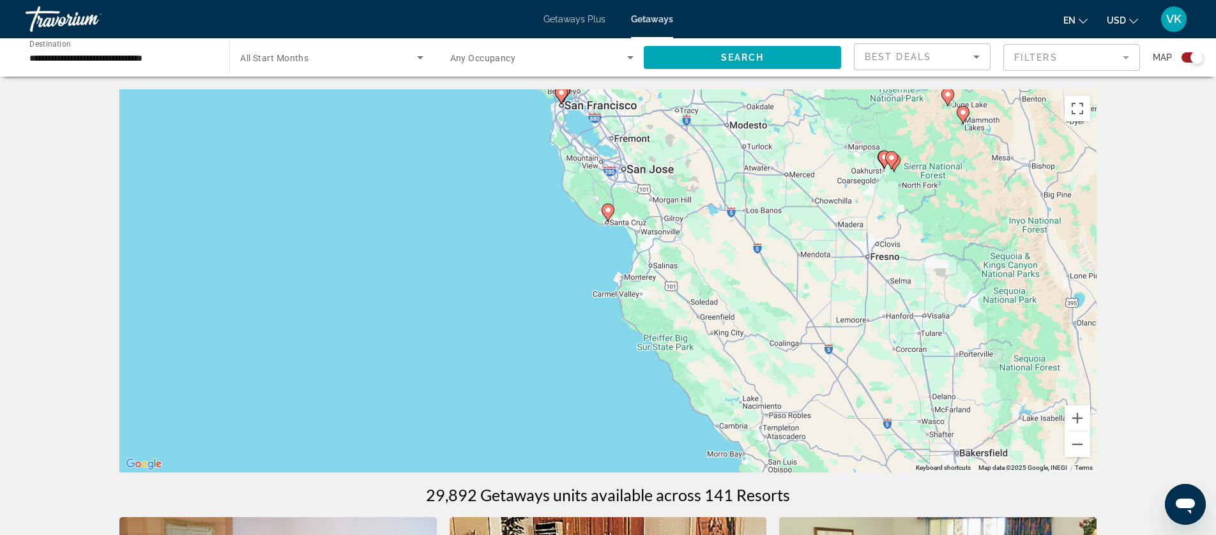
drag, startPoint x: 572, startPoint y: 343, endPoint x: 607, endPoint y: 381, distance: 52.0
click at [607, 381] on div "To activate drag with keyboard, press Alt + Enter. Once in keyboard drag state,…" at bounding box center [607, 280] width 977 height 383
click at [609, 211] on image "Main content" at bounding box center [608, 210] width 8 height 8
type input "**********"
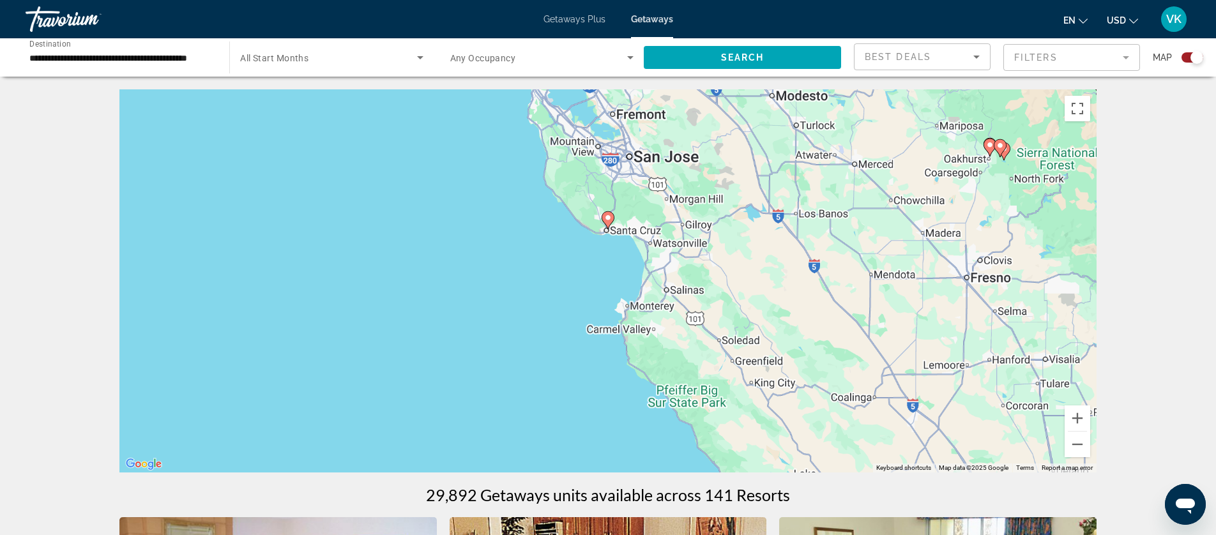
click at [609, 211] on div "To activate drag with keyboard, press Alt + Enter. Once in keyboard drag state,…" at bounding box center [607, 280] width 977 height 383
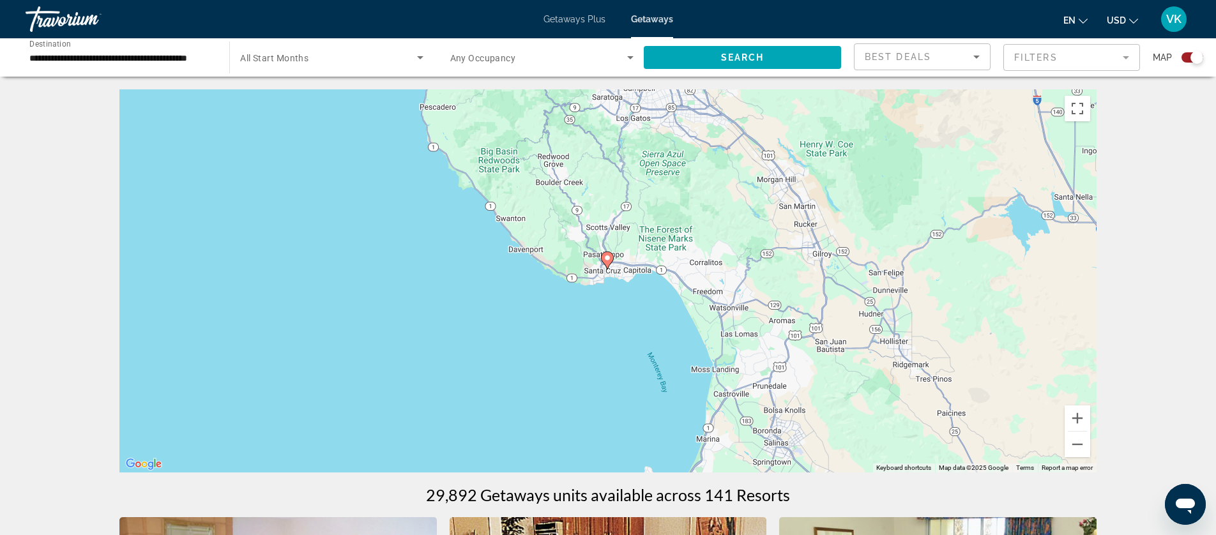
click at [608, 259] on image "Main content" at bounding box center [608, 258] width 8 height 8
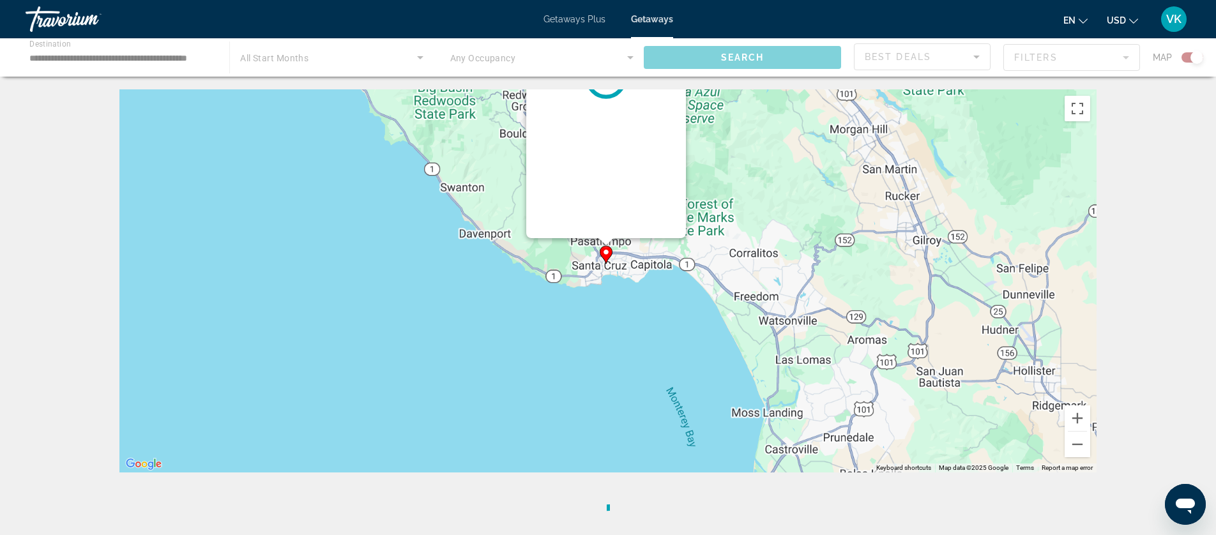
click at [608, 256] on image "Main content" at bounding box center [606, 252] width 8 height 8
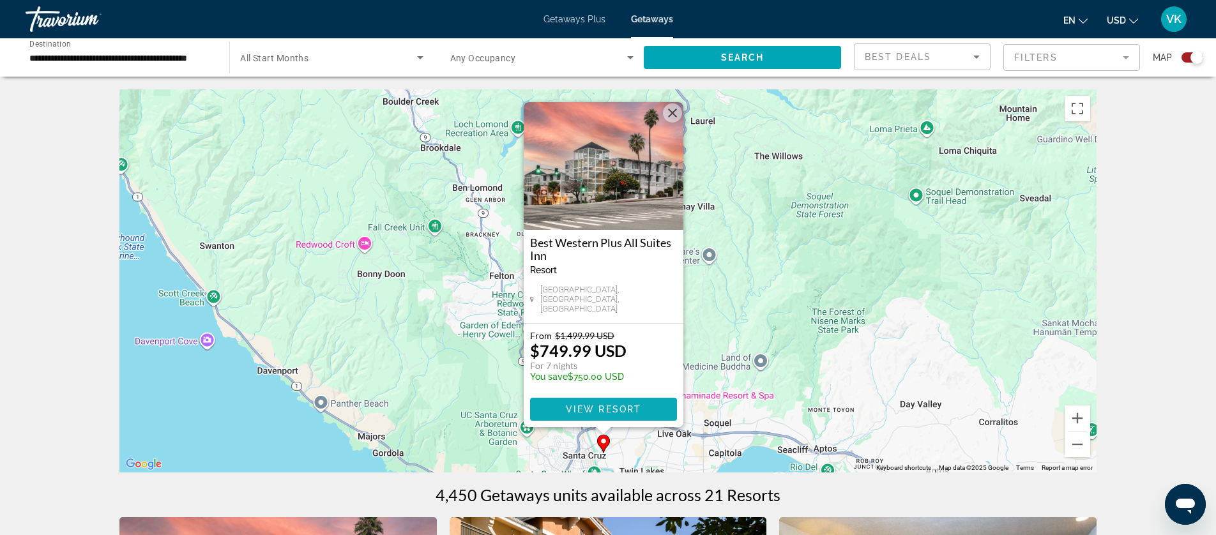
click at [606, 410] on span "View Resort" at bounding box center [603, 409] width 75 height 10
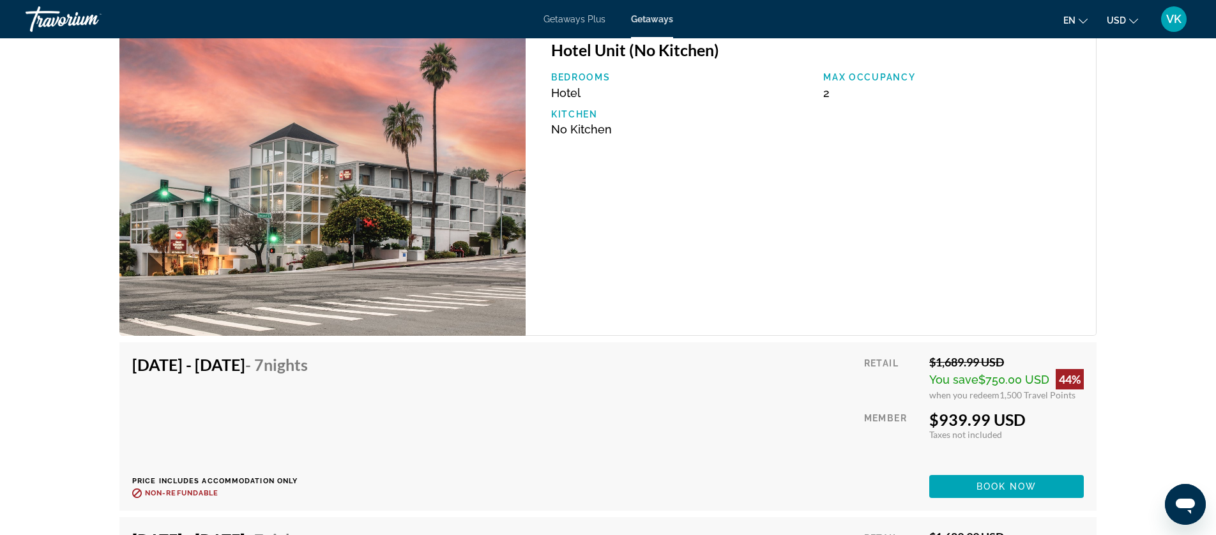
scroll to position [1893, 0]
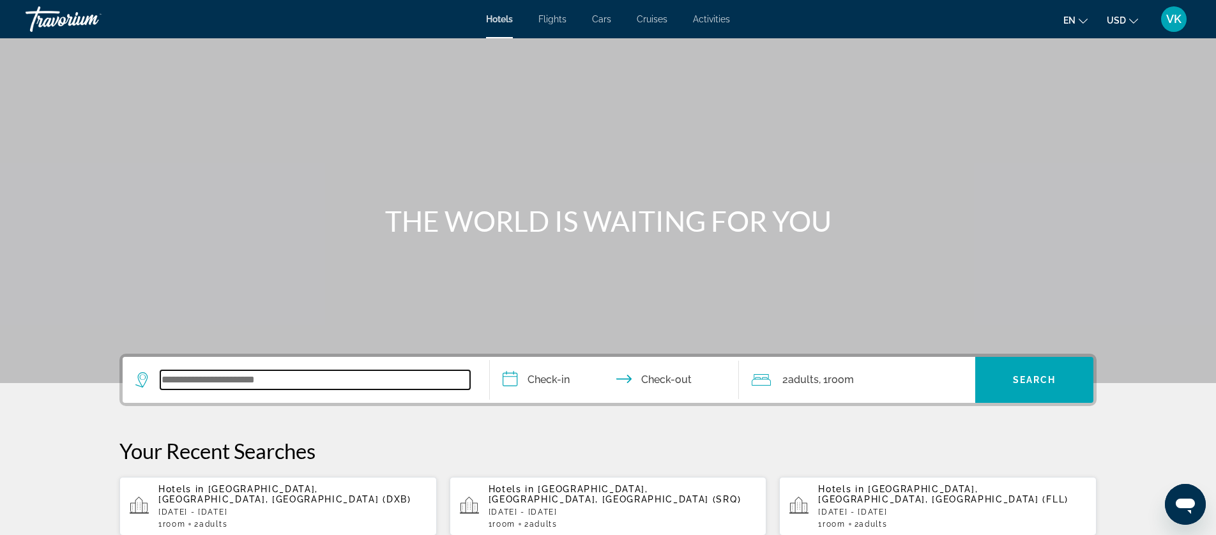
click at [215, 374] on input "Search widget" at bounding box center [315, 380] width 310 height 19
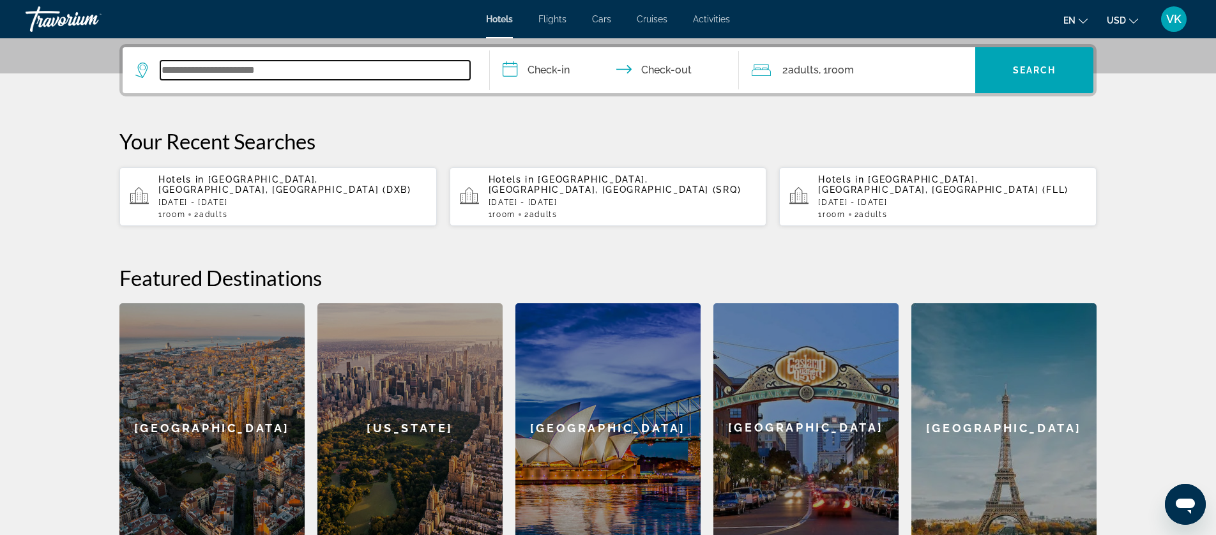
scroll to position [312, 0]
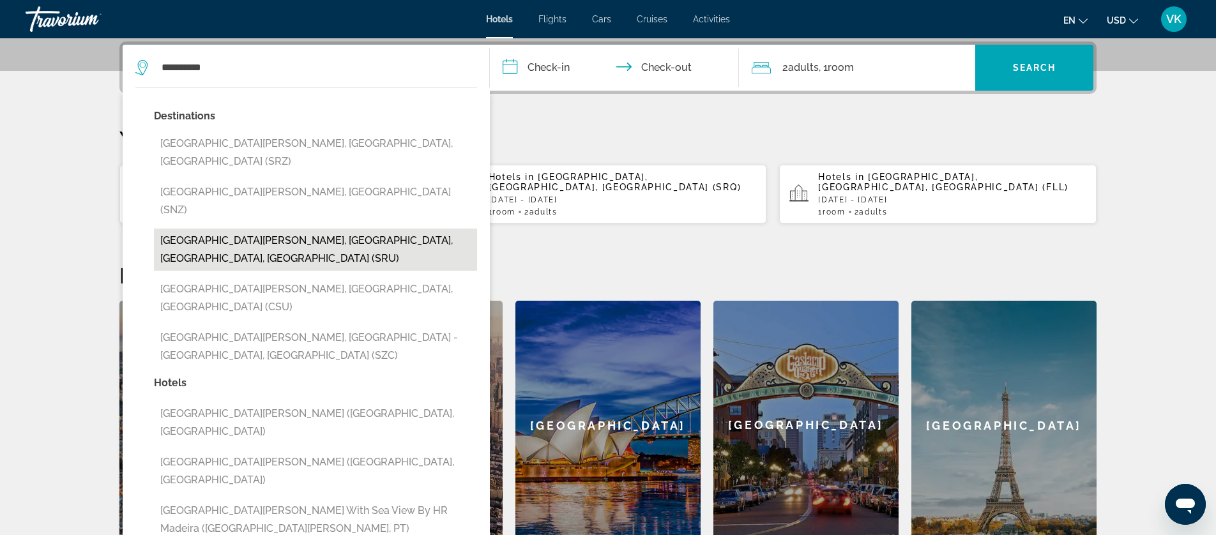
click at [266, 229] on button "[GEOGRAPHIC_DATA][PERSON_NAME], [GEOGRAPHIC_DATA], [GEOGRAPHIC_DATA], [GEOGRAPH…" at bounding box center [315, 250] width 323 height 42
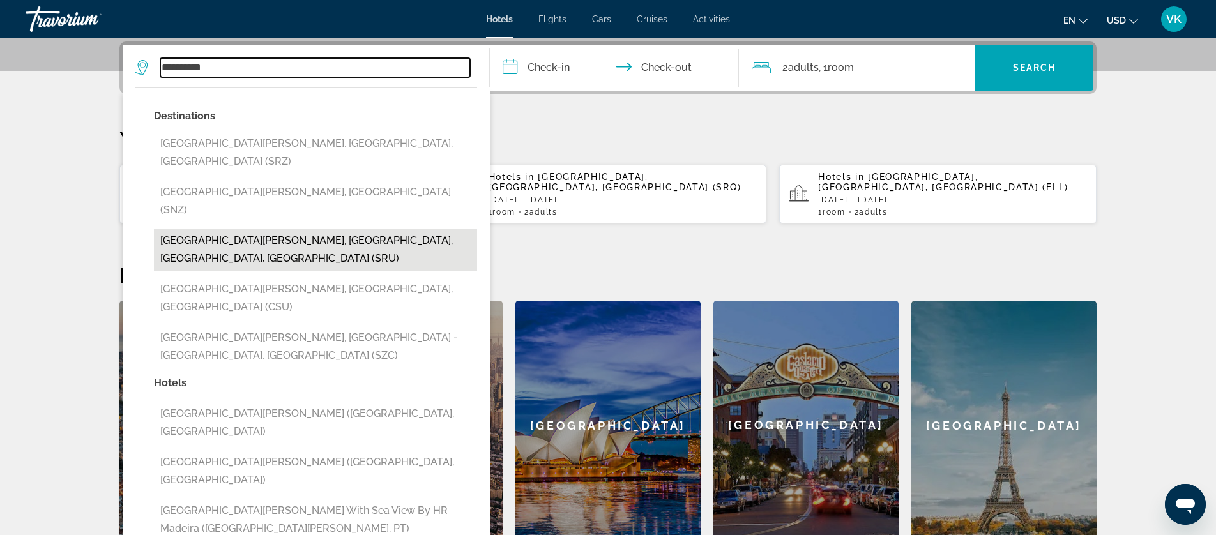
type input "**********"
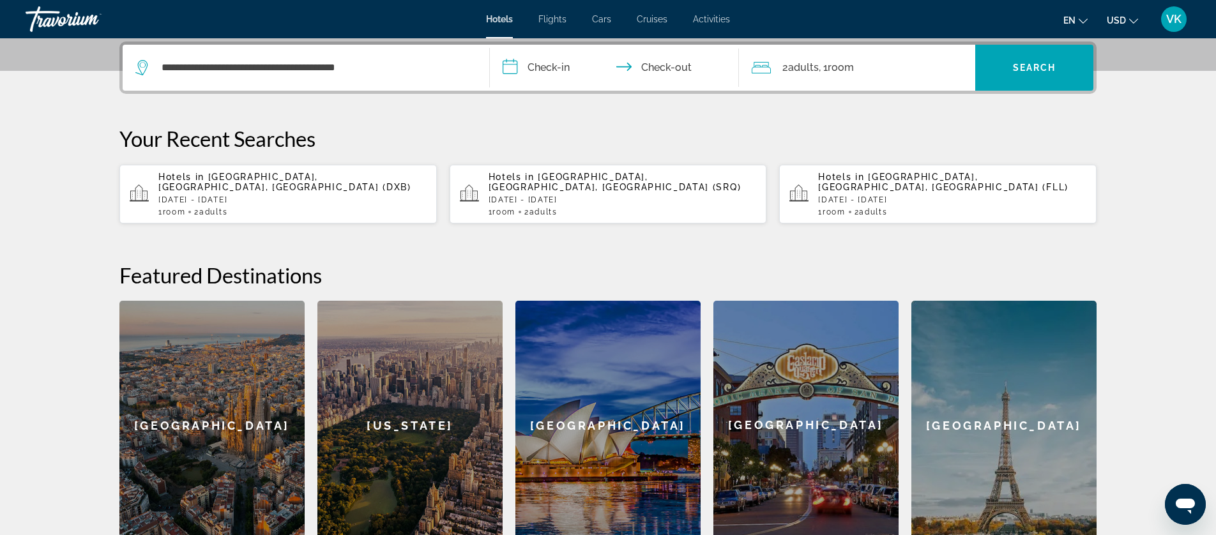
click at [552, 69] on input "**********" at bounding box center [617, 70] width 254 height 50
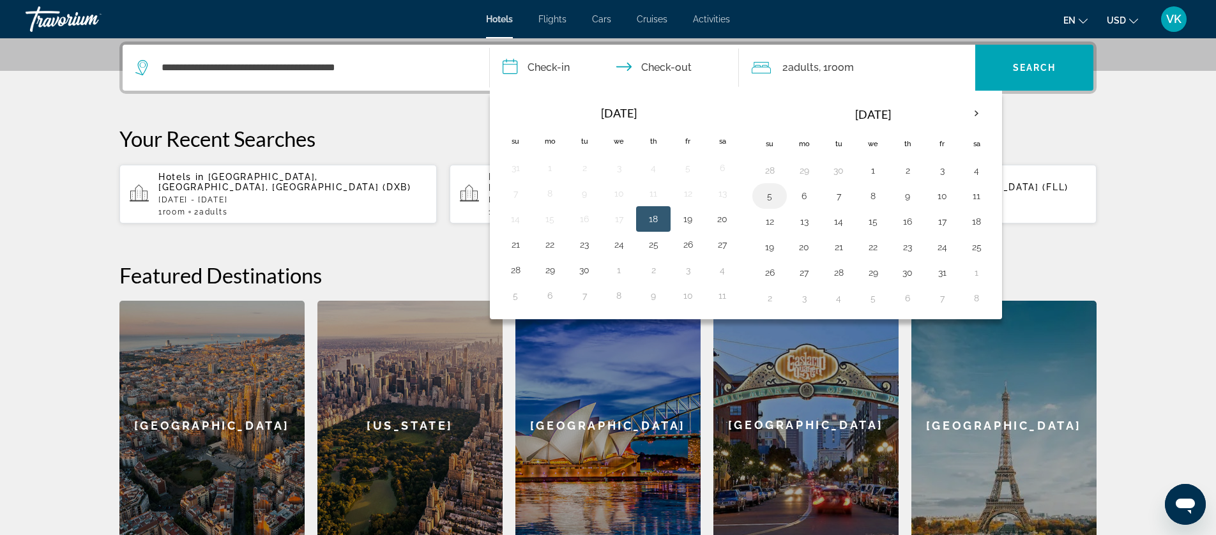
click at [768, 197] on button "5" at bounding box center [770, 196] width 20 height 18
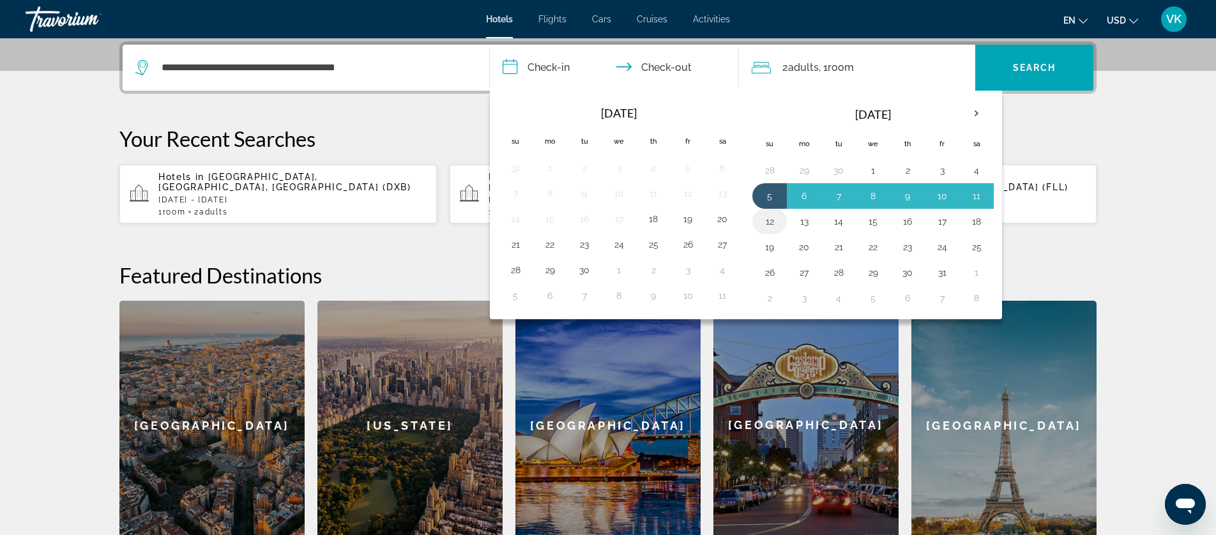
click at [770, 222] on button "12" at bounding box center [770, 222] width 20 height 18
type input "**********"
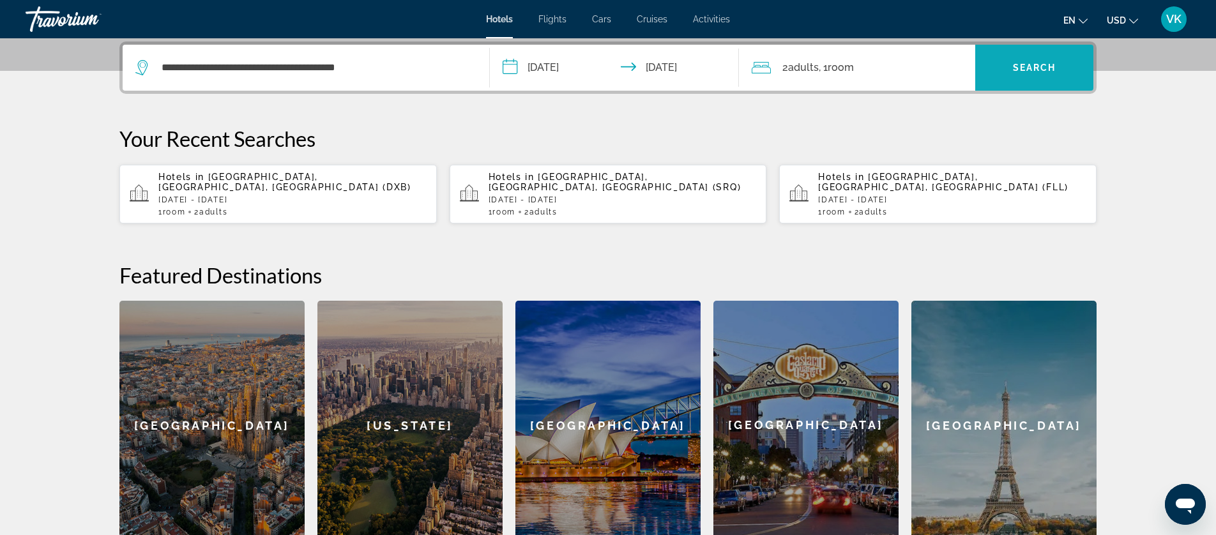
click at [1043, 68] on span "Search" at bounding box center [1034, 68] width 43 height 10
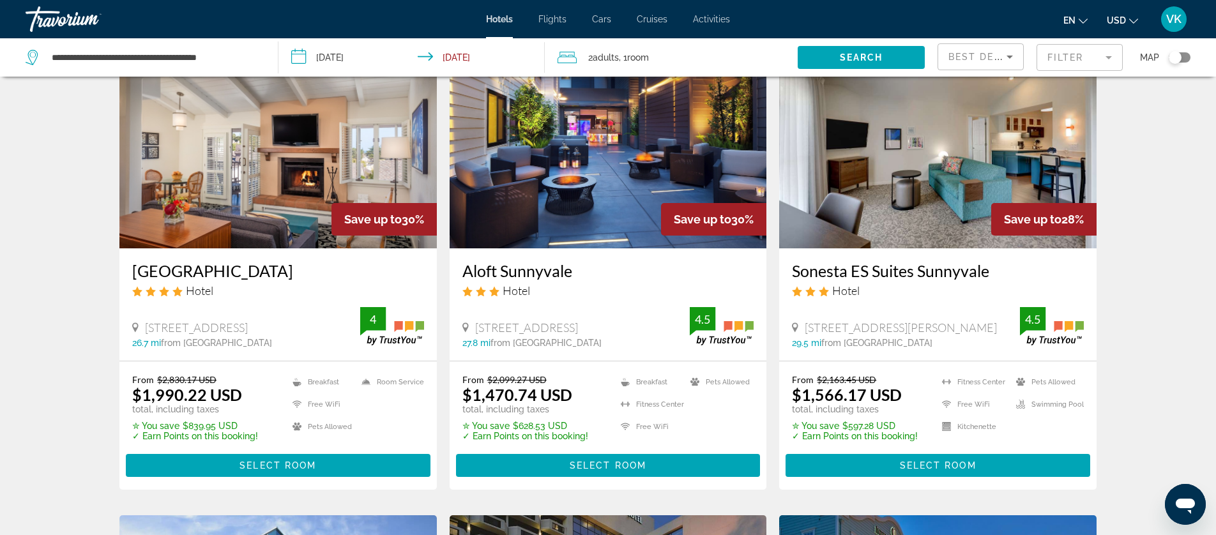
scroll to position [553, 0]
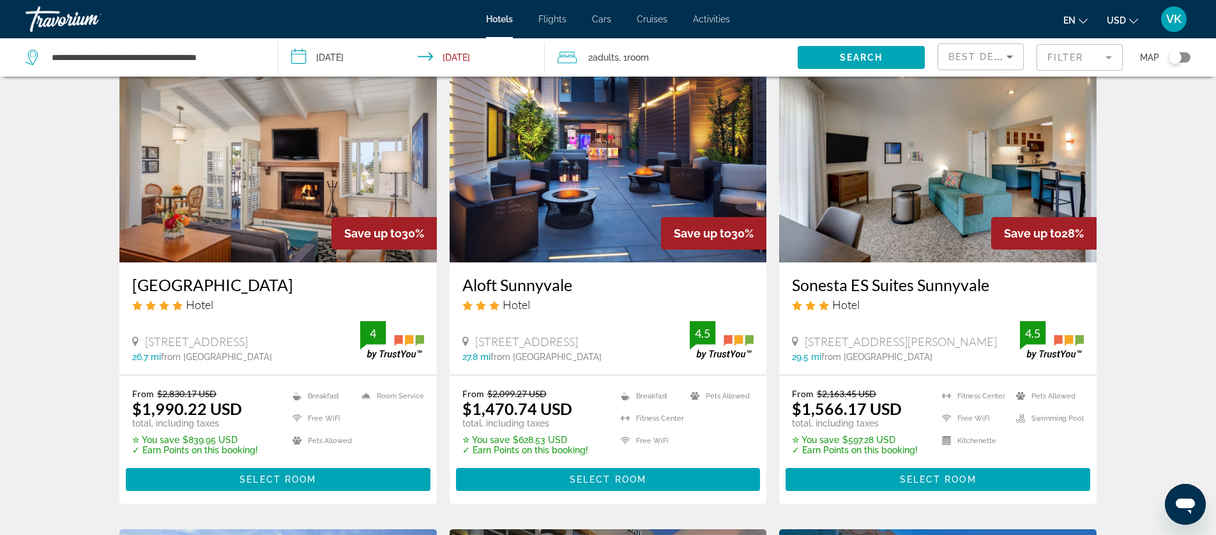
click at [1009, 56] on icon "Sort by" at bounding box center [1010, 57] width 6 height 3
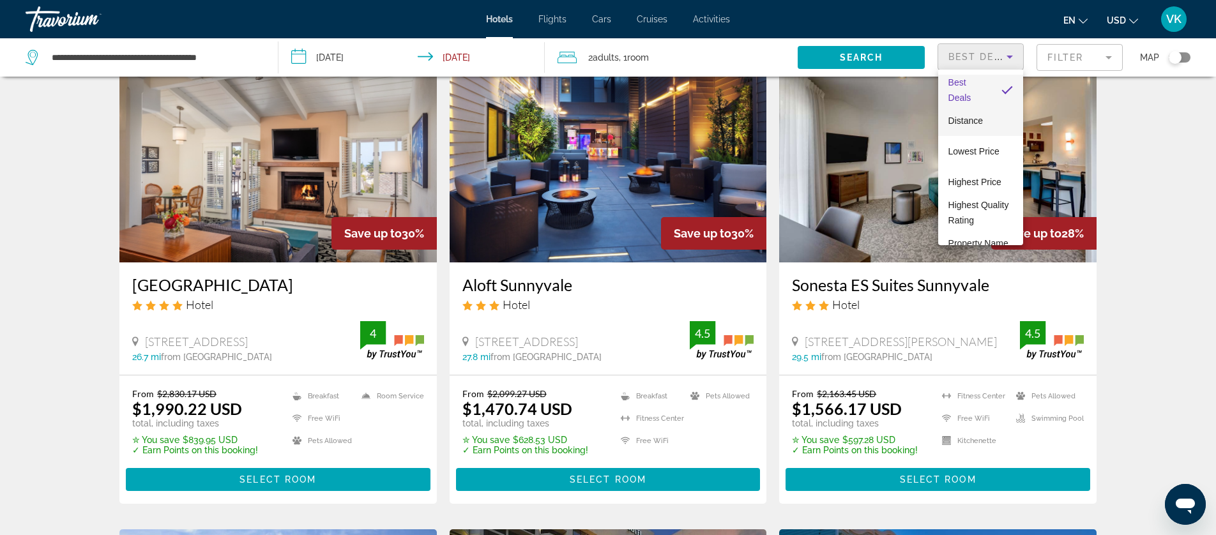
click at [963, 122] on span "Distance" at bounding box center [966, 121] width 34 height 10
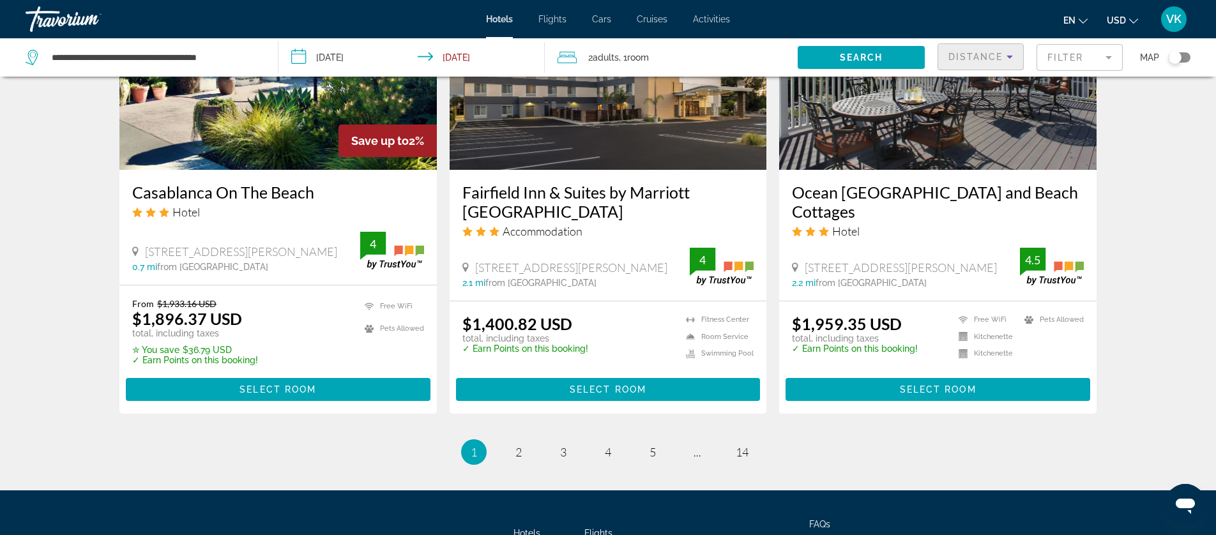
scroll to position [1597, 0]
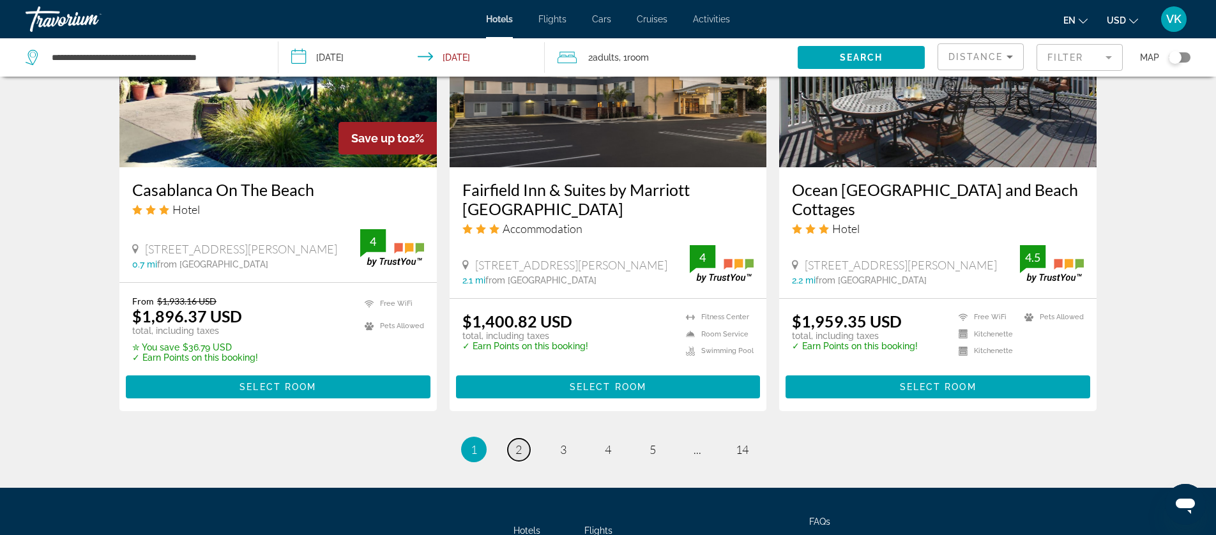
click at [523, 439] on link "page 2" at bounding box center [519, 450] width 22 height 22
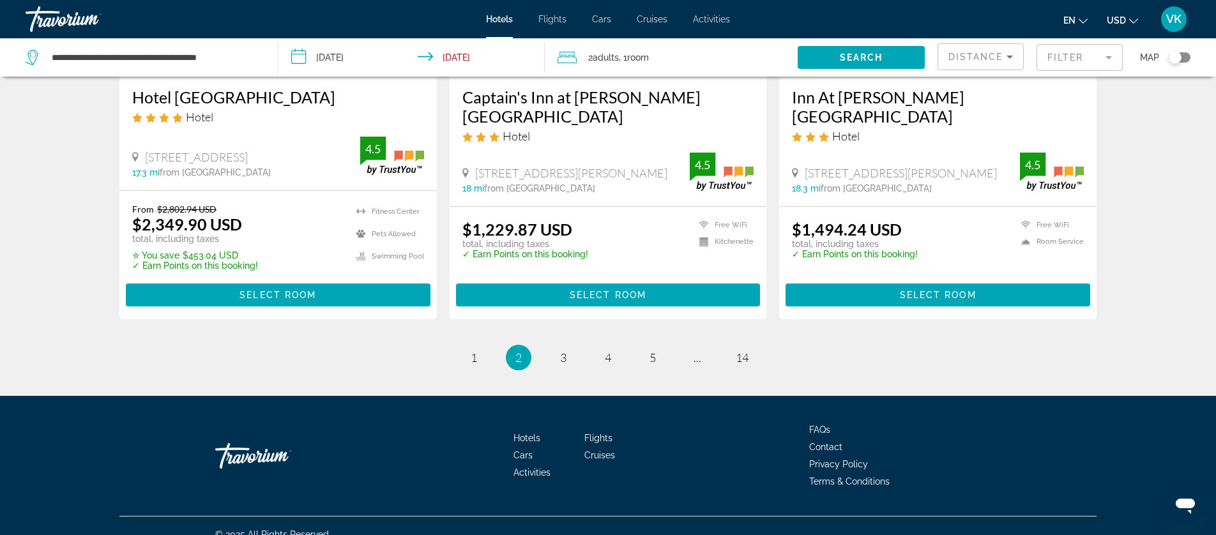
scroll to position [1688, 0]
